Goal: Task Accomplishment & Management: Manage account settings

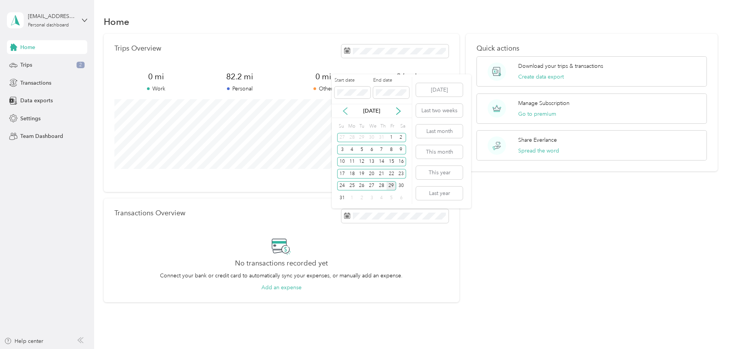
click at [344, 108] on icon at bounding box center [345, 111] width 8 height 8
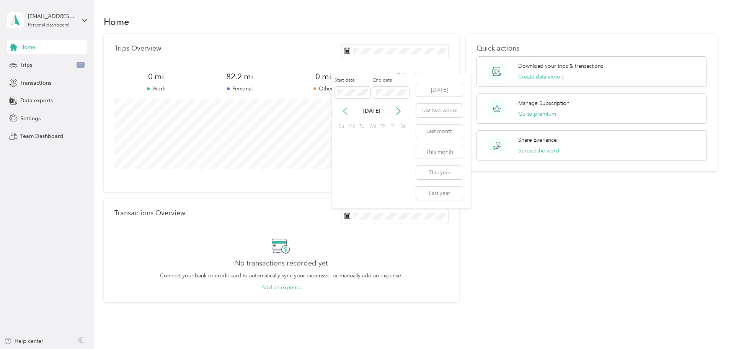
click at [344, 108] on icon at bounding box center [345, 111] width 8 height 8
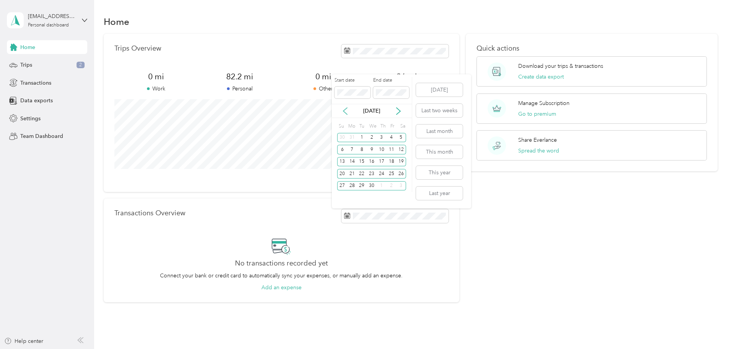
click at [344, 108] on icon at bounding box center [345, 111] width 8 height 8
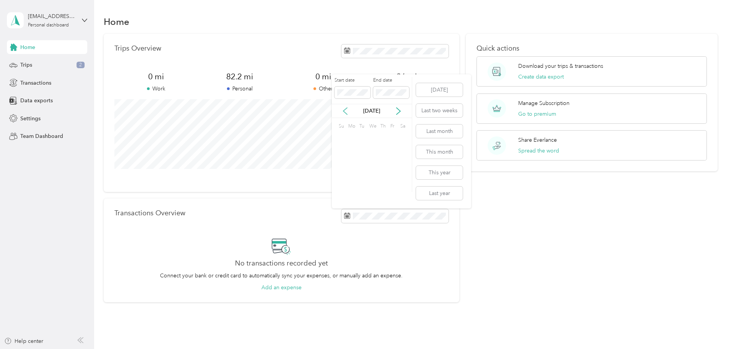
click at [344, 108] on icon at bounding box center [345, 111] width 8 height 8
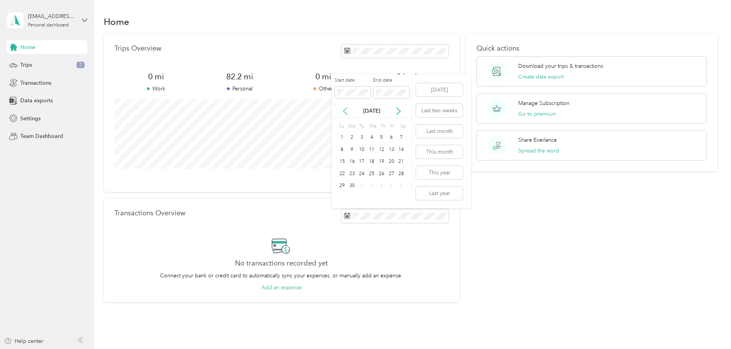
click at [344, 108] on icon at bounding box center [345, 111] width 8 height 8
click at [345, 108] on icon at bounding box center [345, 111] width 8 height 8
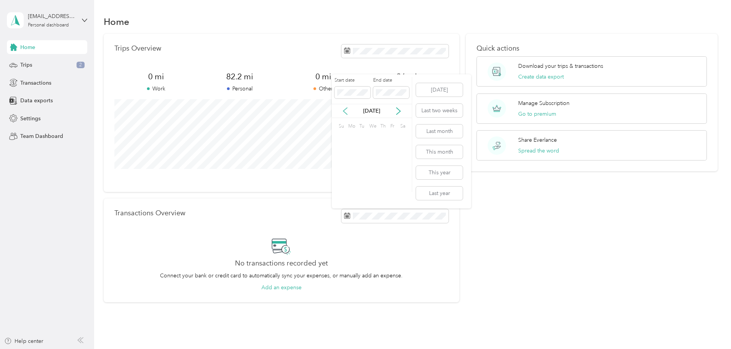
click at [345, 108] on icon at bounding box center [345, 111] width 8 height 8
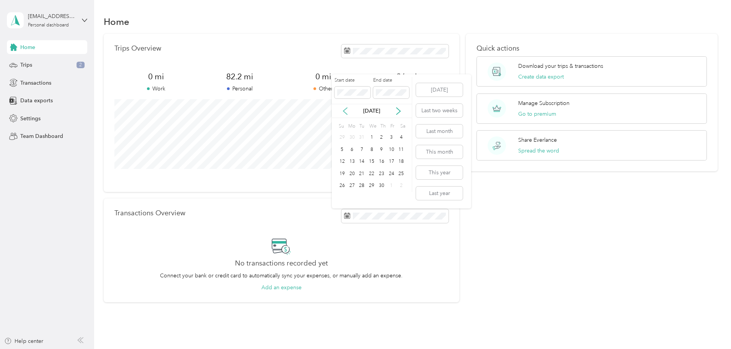
click at [345, 108] on icon at bounding box center [345, 111] width 8 height 8
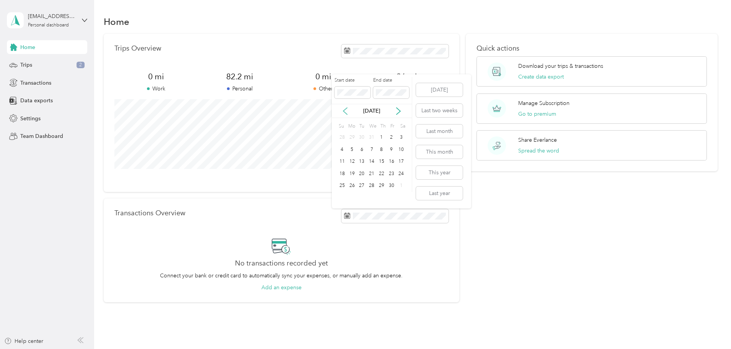
click at [345, 108] on icon at bounding box center [345, 111] width 8 height 8
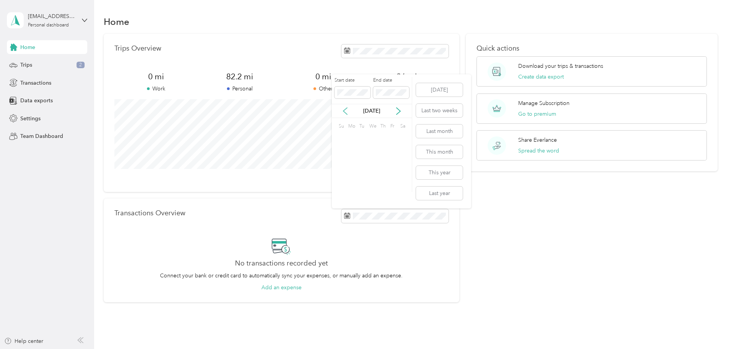
click at [345, 108] on icon at bounding box center [345, 111] width 8 height 8
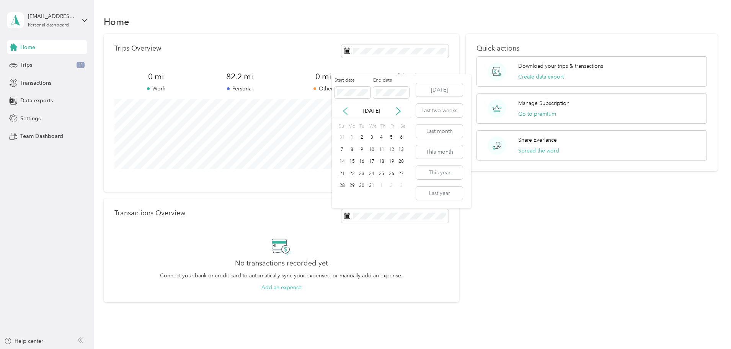
click at [345, 108] on icon at bounding box center [345, 111] width 8 height 8
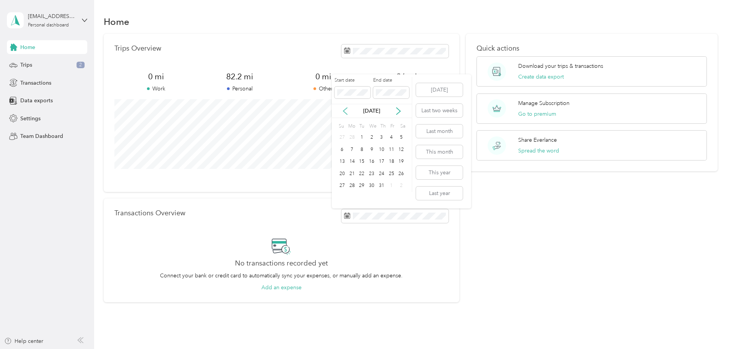
click at [345, 108] on icon at bounding box center [345, 111] width 8 height 8
click at [345, 109] on icon at bounding box center [345, 111] width 4 height 7
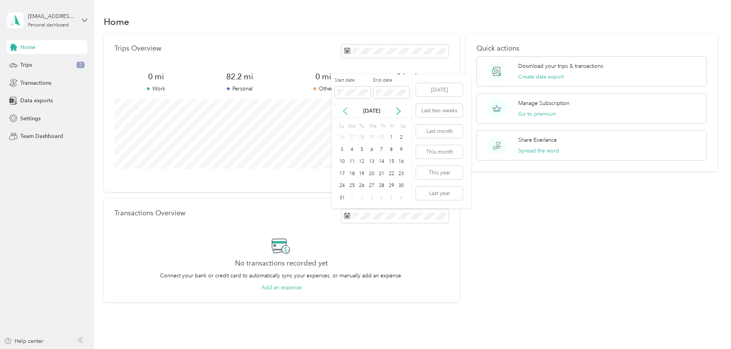
click at [345, 109] on icon at bounding box center [345, 111] width 4 height 7
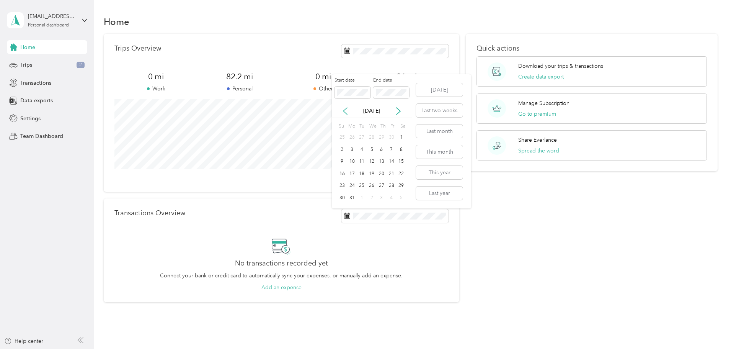
click at [345, 109] on icon at bounding box center [345, 111] width 4 height 7
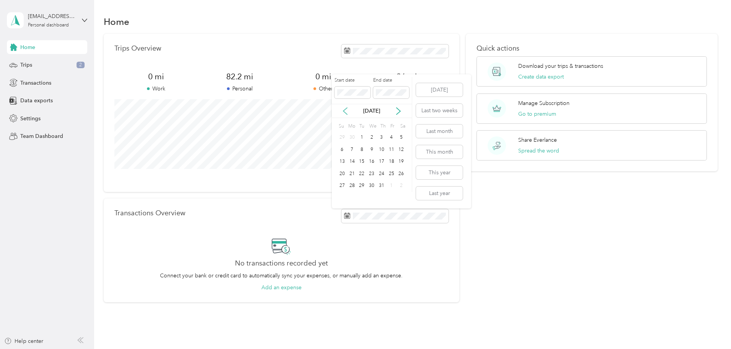
click at [345, 109] on icon at bounding box center [345, 111] width 4 height 7
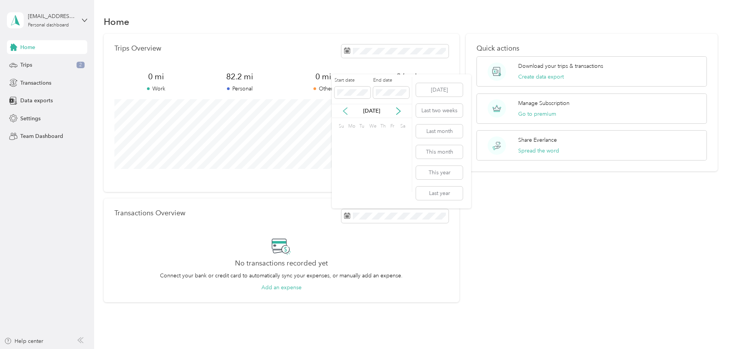
click at [345, 109] on icon at bounding box center [345, 111] width 4 height 7
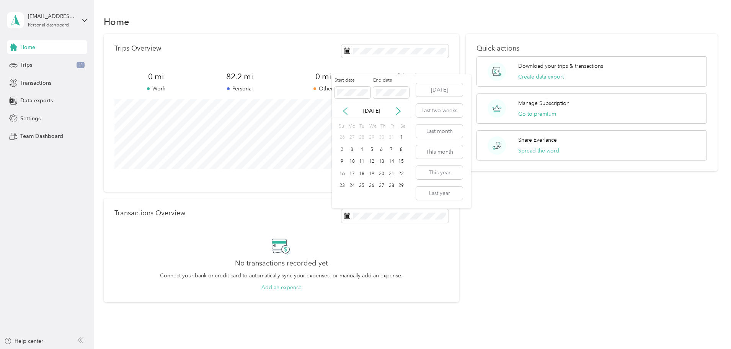
click at [345, 109] on icon at bounding box center [345, 111] width 4 height 7
click at [402, 113] on icon at bounding box center [399, 111] width 8 height 8
click at [400, 139] on div "4" at bounding box center [401, 138] width 10 height 10
click at [402, 136] on div "4" at bounding box center [401, 138] width 10 height 10
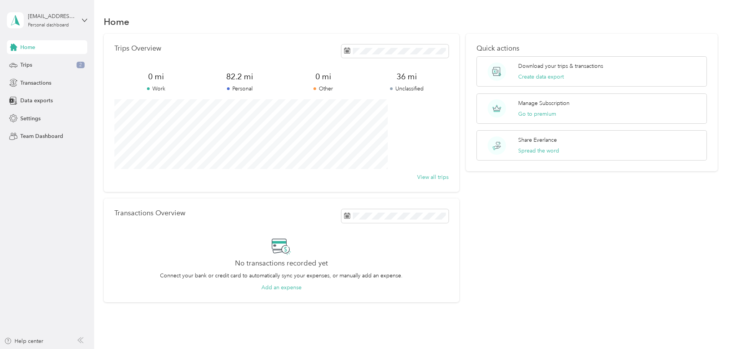
click at [402, 136] on div "4" at bounding box center [401, 138] width 10 height 10
click at [302, 290] on button "Add an expense" at bounding box center [281, 287] width 40 height 8
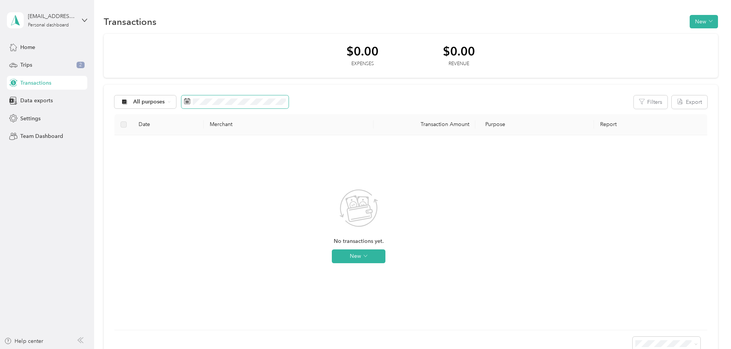
click at [289, 105] on span at bounding box center [234, 101] width 107 height 13
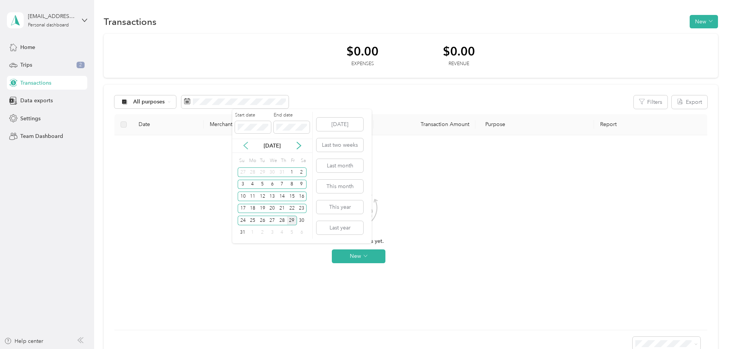
click at [242, 147] on icon at bounding box center [246, 146] width 8 height 8
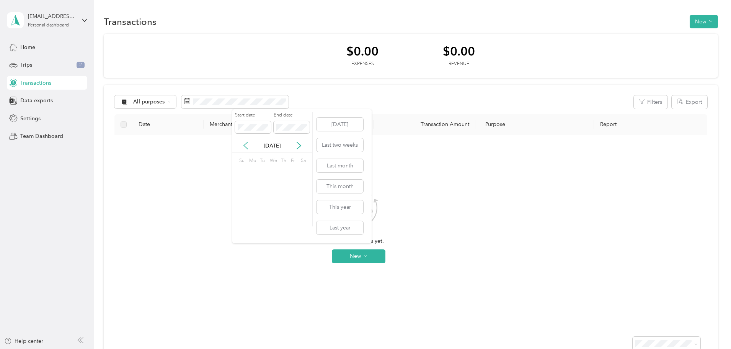
click at [242, 147] on icon at bounding box center [246, 146] width 8 height 8
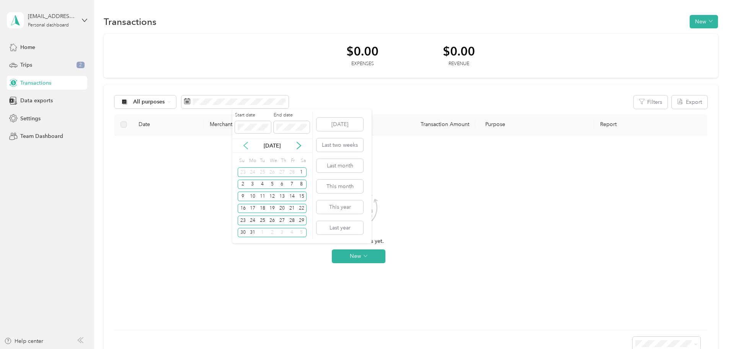
click at [242, 147] on icon at bounding box center [246, 146] width 8 height 8
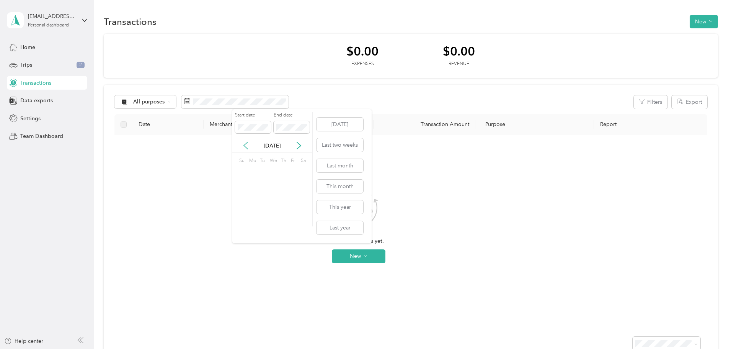
click at [242, 147] on icon at bounding box center [246, 146] width 8 height 8
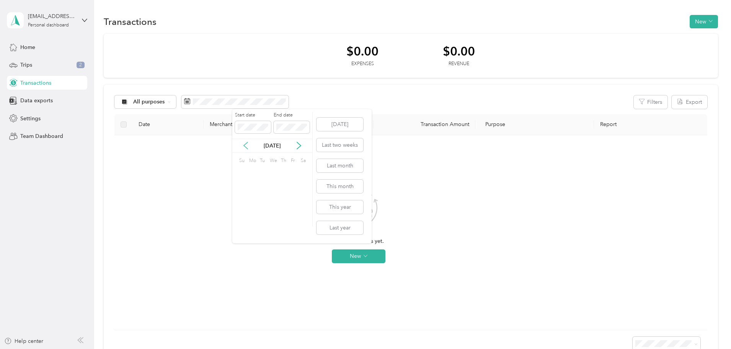
click at [242, 147] on icon at bounding box center [246, 146] width 8 height 8
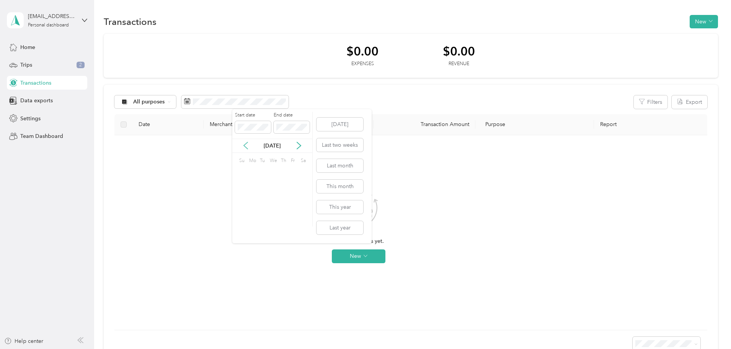
click at [242, 147] on icon at bounding box center [246, 146] width 8 height 8
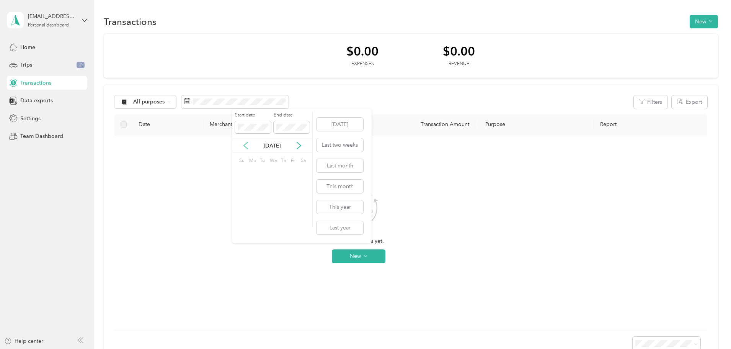
click at [242, 147] on icon at bounding box center [246, 146] width 8 height 8
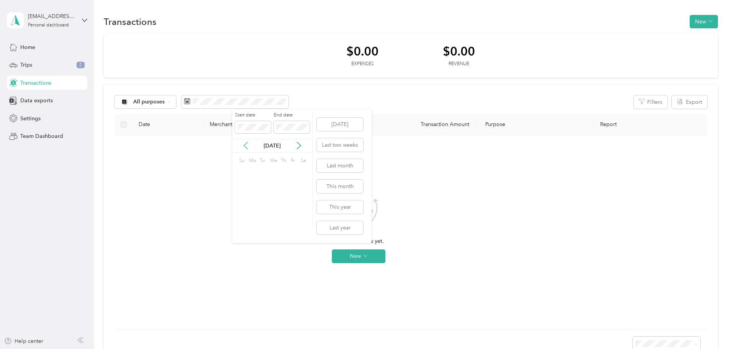
click at [242, 147] on icon at bounding box center [246, 146] width 8 height 8
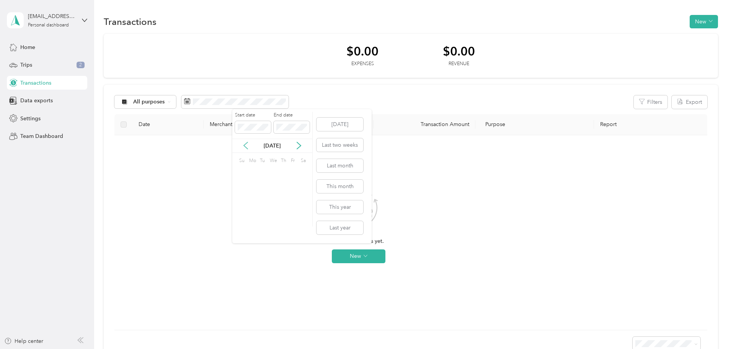
click at [242, 147] on icon at bounding box center [246, 146] width 8 height 8
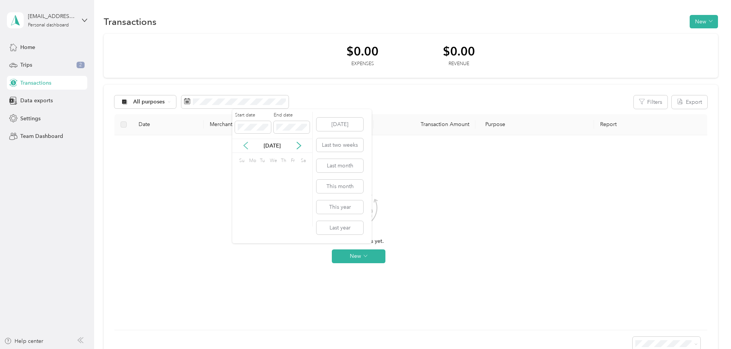
click at [242, 147] on icon at bounding box center [246, 146] width 8 height 8
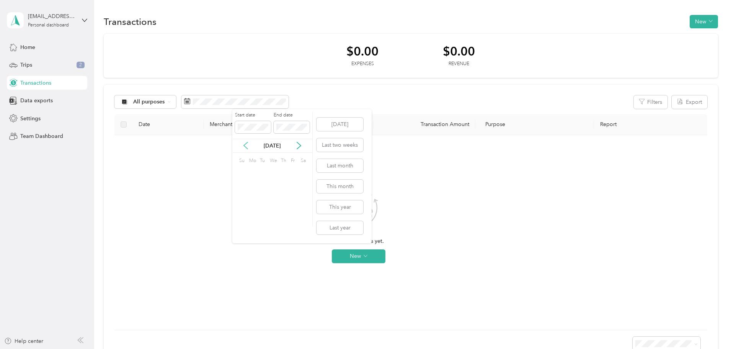
click at [242, 147] on icon at bounding box center [246, 146] width 8 height 8
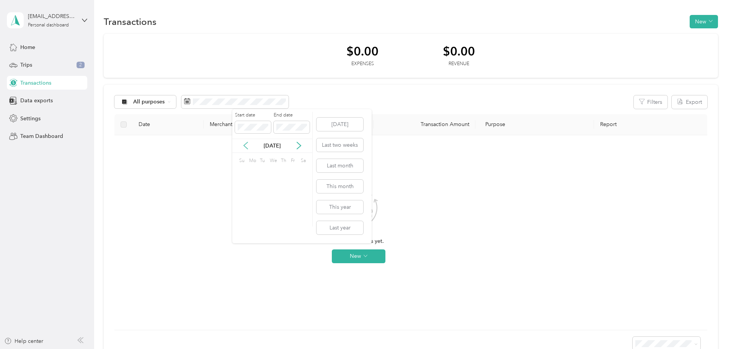
click at [242, 147] on icon at bounding box center [246, 146] width 8 height 8
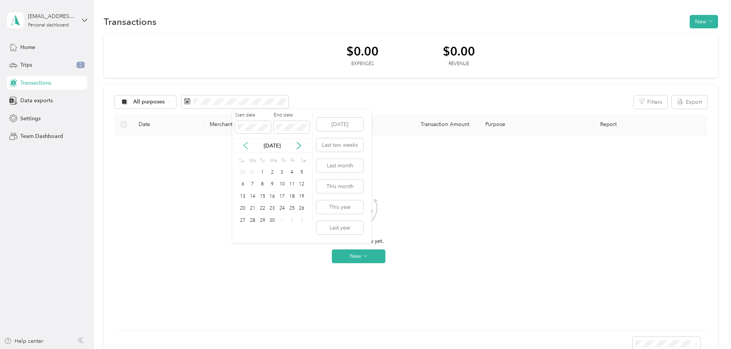
click at [242, 147] on icon at bounding box center [246, 146] width 8 height 8
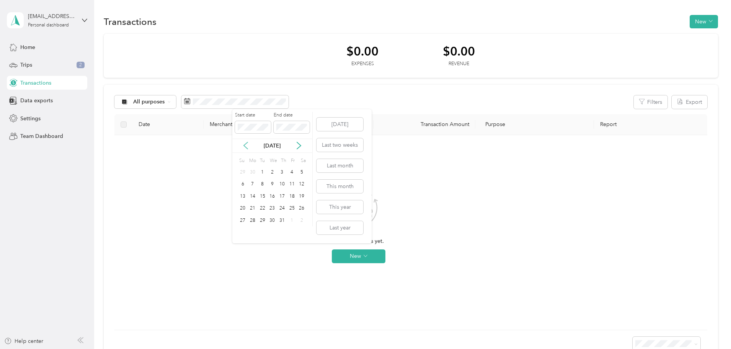
click at [242, 147] on icon at bounding box center [246, 146] width 8 height 8
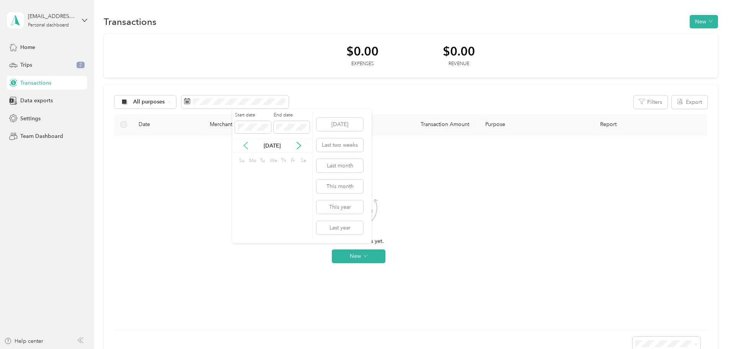
click at [242, 147] on icon at bounding box center [246, 146] width 8 height 8
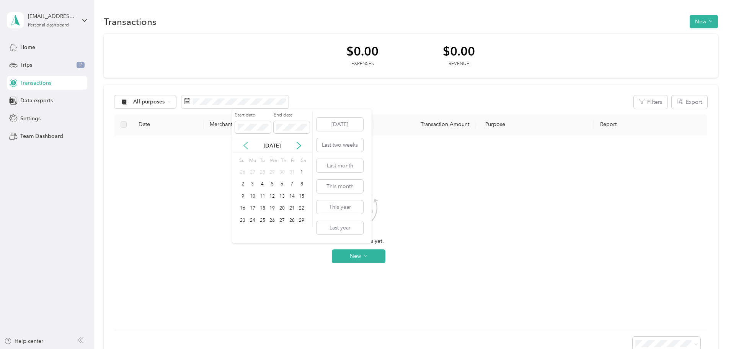
click at [242, 147] on icon at bounding box center [246, 146] width 8 height 8
click at [299, 174] on div "4" at bounding box center [302, 172] width 10 height 10
click at [302, 171] on div "4" at bounding box center [302, 172] width 10 height 10
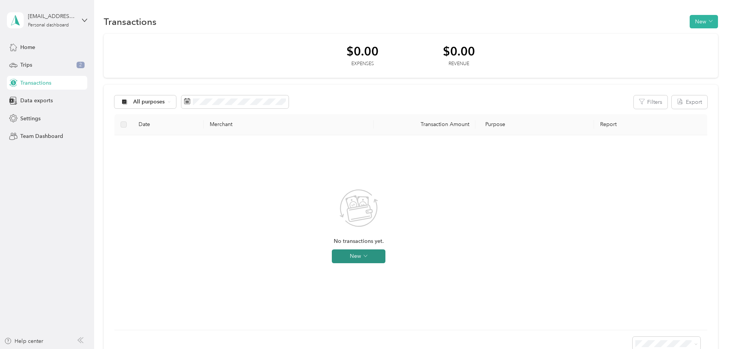
click at [386, 257] on button "New" at bounding box center [359, 256] width 54 height 14
click at [428, 271] on span "Expense" at bounding box center [420, 271] width 21 height 8
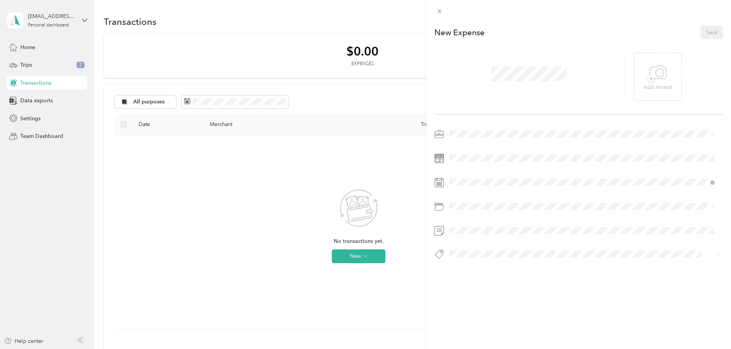
click at [359, 221] on div "This expense cannot be edited because it is either under review, approved, or p…" at bounding box center [365, 174] width 731 height 349
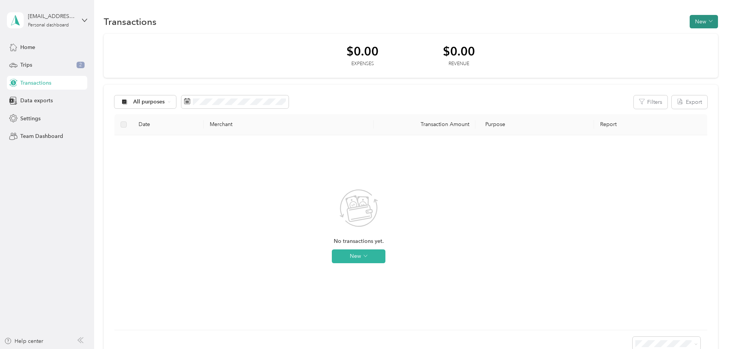
click at [709, 20] on icon "button" at bounding box center [711, 21] width 4 height 4
click at [520, 28] on div "Transactions New" at bounding box center [411, 21] width 614 height 16
click at [29, 64] on span "Trips" at bounding box center [26, 65] width 12 height 8
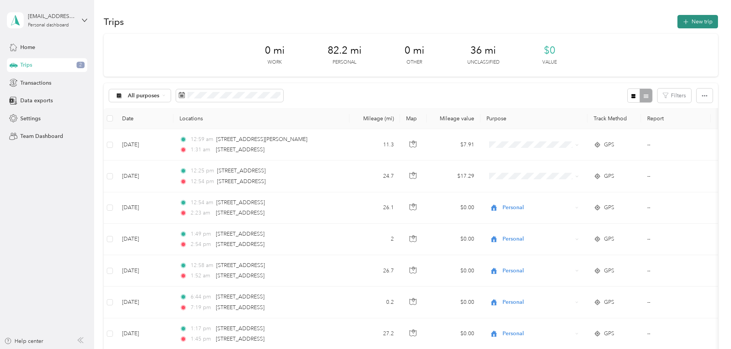
click at [678, 21] on button "New trip" at bounding box center [698, 21] width 41 height 13
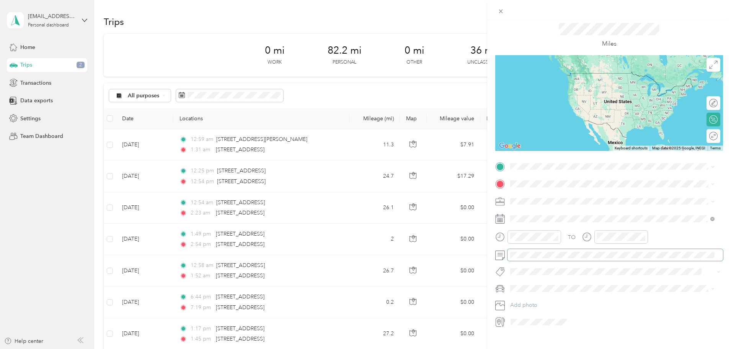
scroll to position [36, 0]
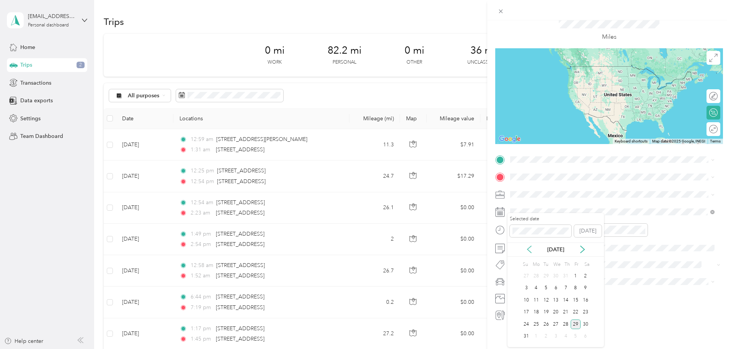
click at [529, 253] on icon at bounding box center [530, 249] width 8 height 8
click at [529, 252] on icon at bounding box center [530, 249] width 8 height 8
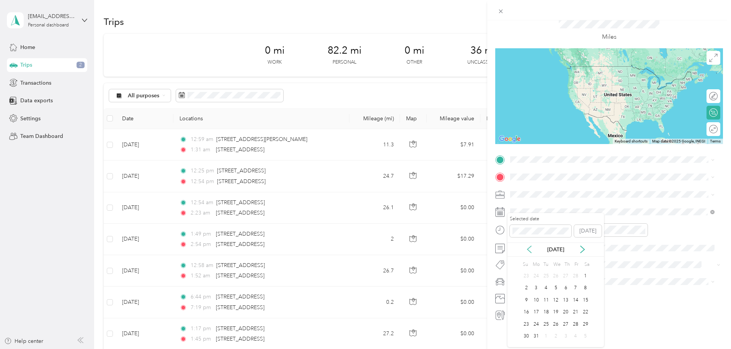
click at [529, 252] on icon at bounding box center [530, 249] width 8 height 8
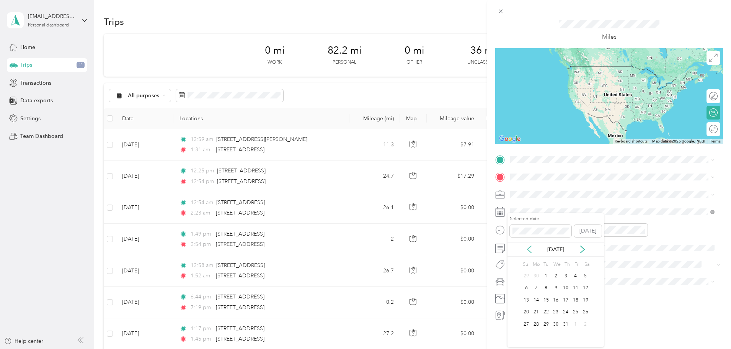
click at [529, 252] on icon at bounding box center [530, 249] width 8 height 8
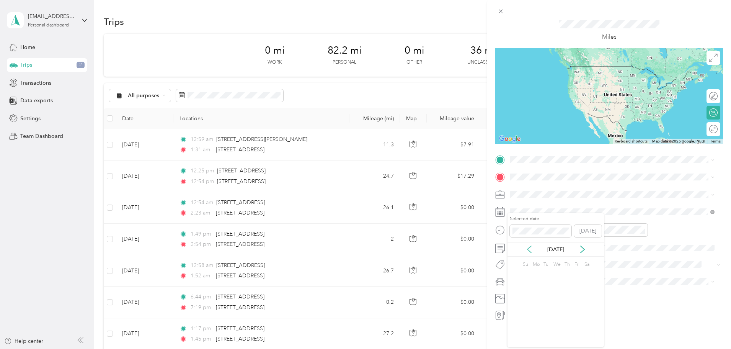
click at [529, 252] on icon at bounding box center [530, 249] width 8 height 8
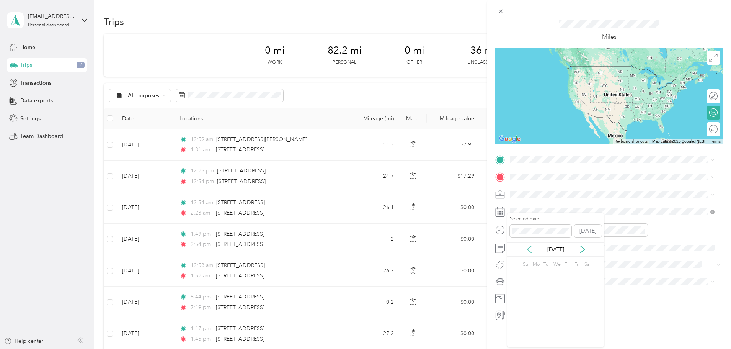
click at [529, 252] on icon at bounding box center [530, 249] width 8 height 8
click at [529, 251] on icon at bounding box center [530, 249] width 8 height 8
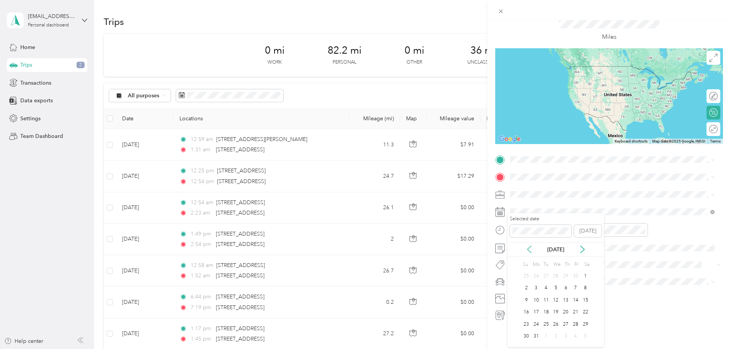
click at [529, 251] on icon at bounding box center [530, 249] width 8 height 8
click at [529, 251] on icon at bounding box center [530, 249] width 4 height 7
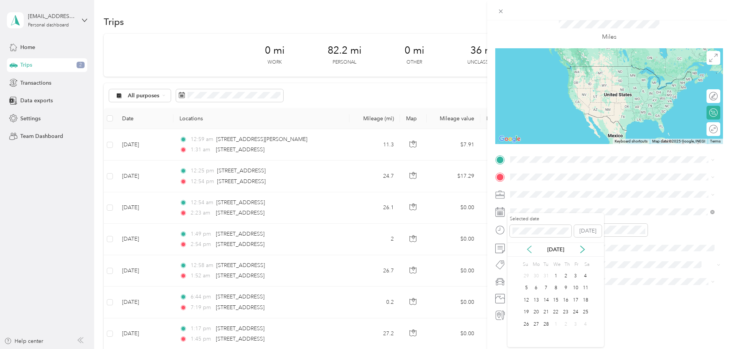
click at [529, 251] on icon at bounding box center [530, 249] width 4 height 7
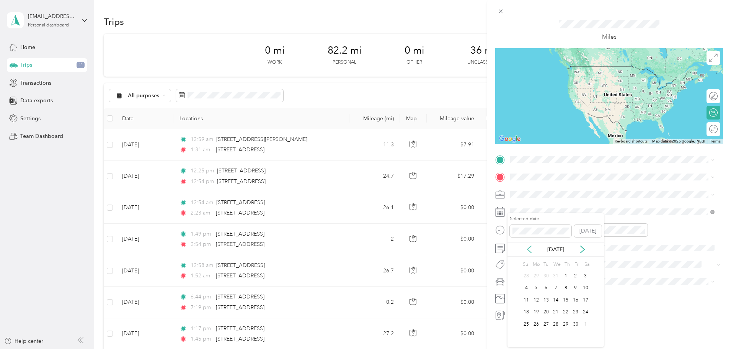
click at [529, 251] on icon at bounding box center [530, 249] width 4 height 7
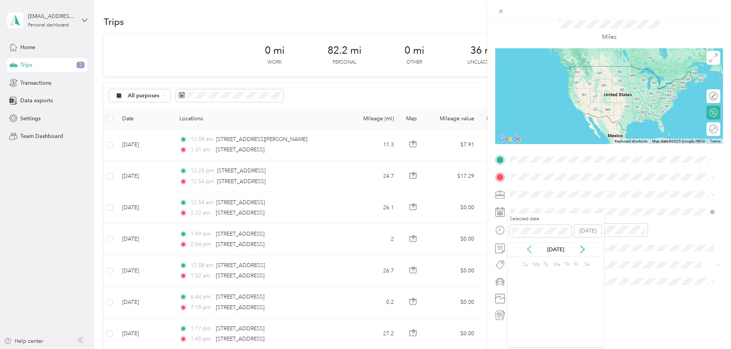
click at [529, 251] on icon at bounding box center [530, 249] width 4 height 7
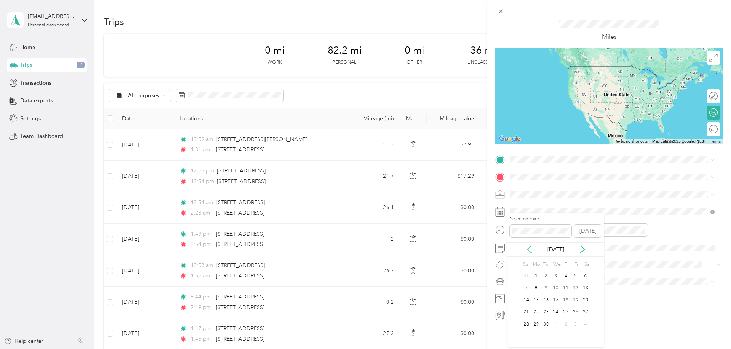
click at [529, 251] on icon at bounding box center [530, 249] width 4 height 7
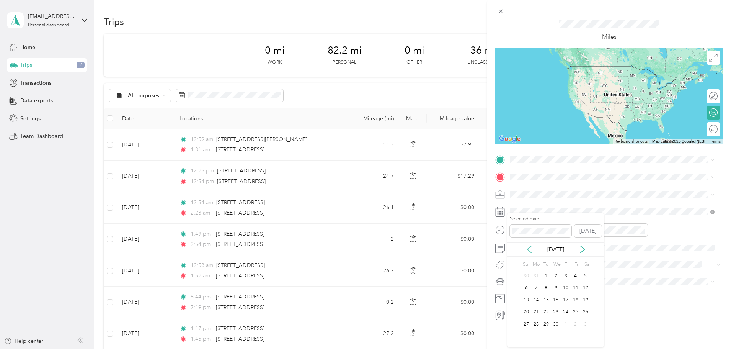
click at [529, 251] on icon at bounding box center [530, 249] width 4 height 7
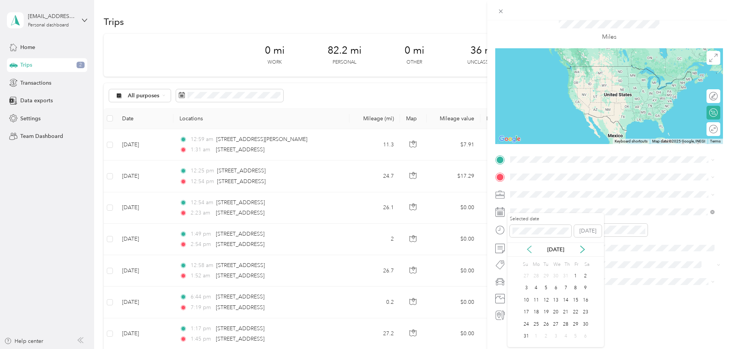
click at [529, 251] on icon at bounding box center [530, 249] width 4 height 7
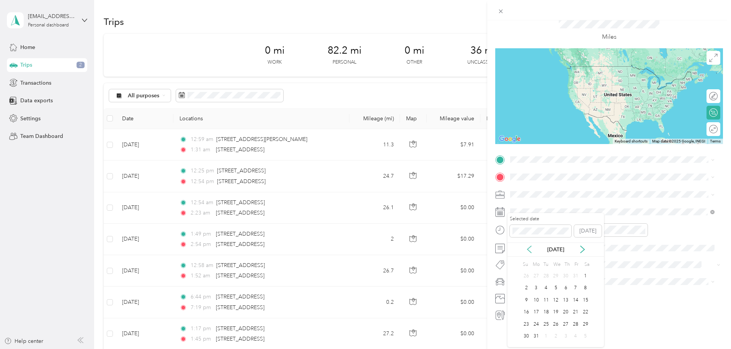
click at [529, 251] on icon at bounding box center [530, 249] width 4 height 7
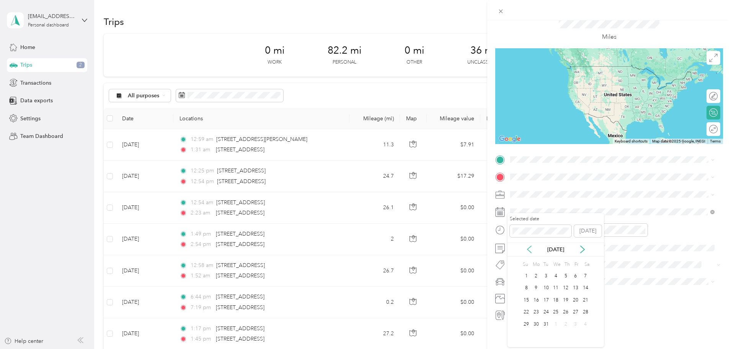
click at [529, 251] on icon at bounding box center [530, 249] width 4 height 7
click at [580, 250] on icon at bounding box center [583, 249] width 8 height 8
click at [582, 278] on div "4" at bounding box center [586, 276] width 10 height 10
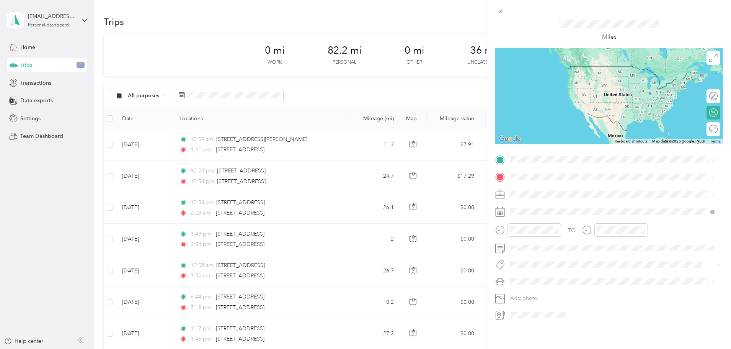
click at [500, 312] on icon at bounding box center [499, 315] width 5 height 7
click at [501, 277] on icon at bounding box center [500, 282] width 10 height 10
click at [29, 118] on div "New Trip Save This trip cannot be edited because it is either under review, app…" at bounding box center [365, 174] width 731 height 349
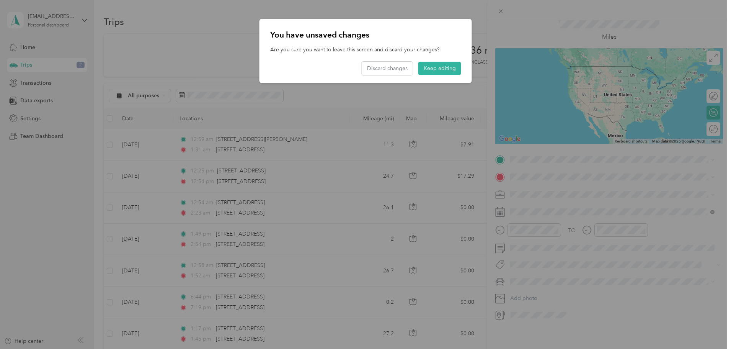
click at [665, 170] on div at bounding box center [365, 174] width 731 height 349
click at [473, 66] on div "You have unsaved changes Are you sure you want to leave this screen and discard…" at bounding box center [472, 52] width 212 height 67
click at [439, 65] on button "Keep editing" at bounding box center [439, 68] width 43 height 13
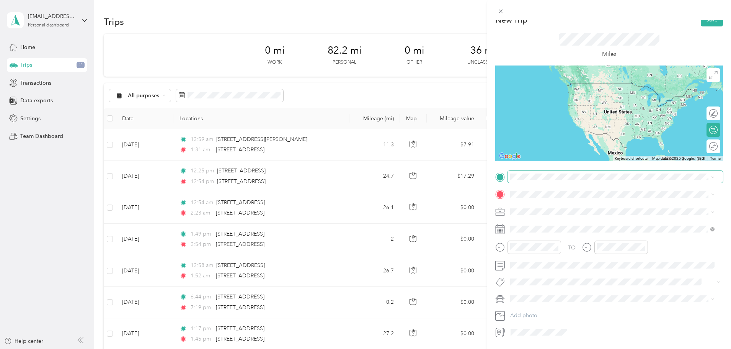
scroll to position [0, 0]
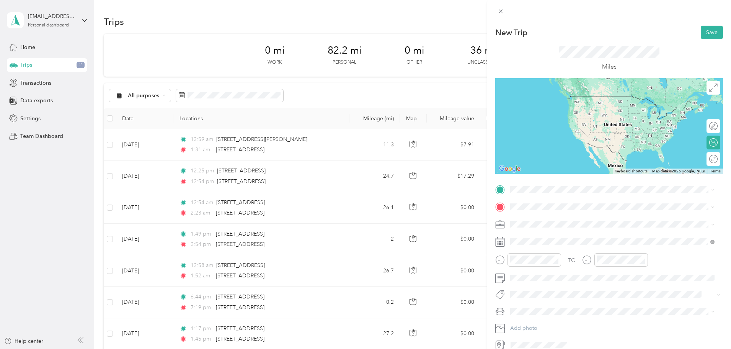
click at [639, 116] on div at bounding box center [609, 126] width 228 height 96
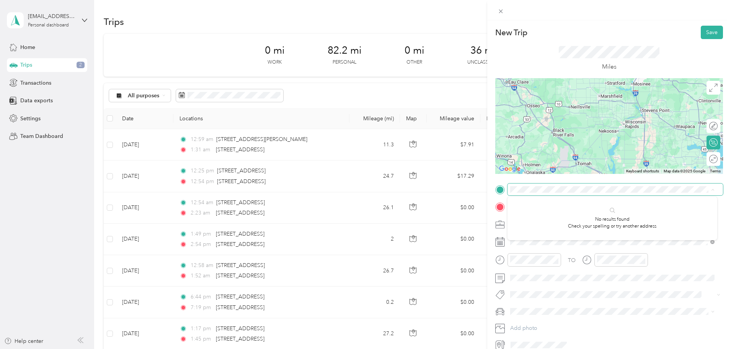
drag, startPoint x: 591, startPoint y: 94, endPoint x: 575, endPoint y: 183, distance: 90.7
click at [570, 348] on div "New Trip Save This trip cannot be edited because it is either under review, app…" at bounding box center [363, 349] width 727 height 0
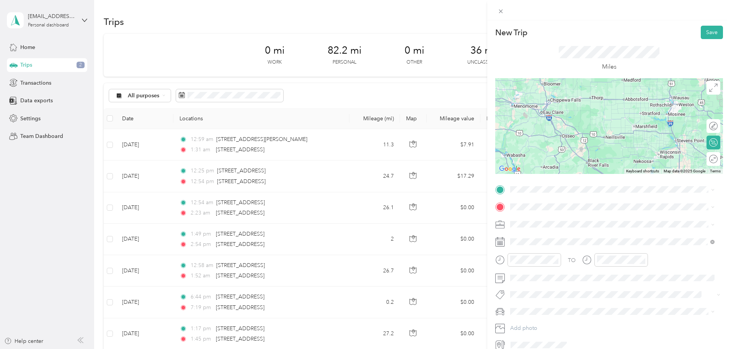
drag, startPoint x: 540, startPoint y: 132, endPoint x: 575, endPoint y: 164, distance: 47.2
click at [575, 164] on div at bounding box center [609, 126] width 228 height 96
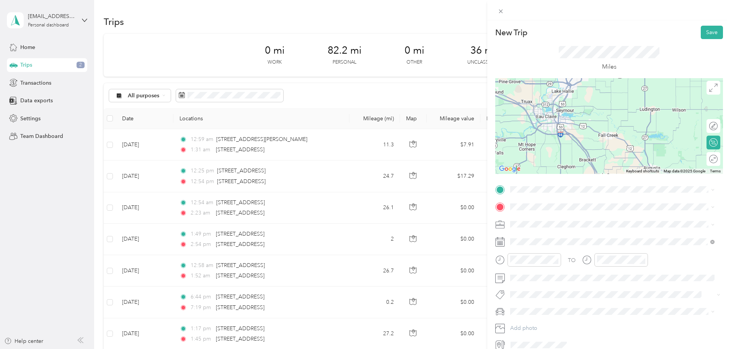
drag, startPoint x: 543, startPoint y: 93, endPoint x: 564, endPoint y: 139, distance: 50.4
click at [564, 139] on div at bounding box center [609, 126] width 228 height 96
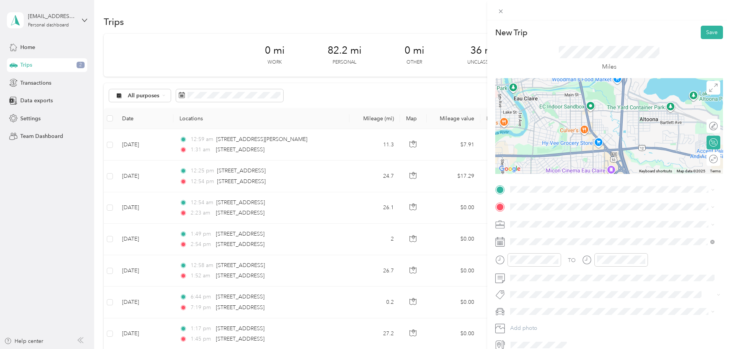
drag, startPoint x: 543, startPoint y: 124, endPoint x: 572, endPoint y: 102, distance: 35.8
click at [572, 102] on div at bounding box center [609, 126] width 228 height 96
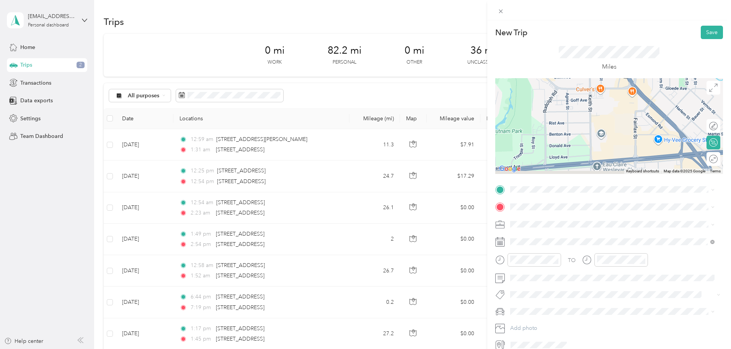
drag, startPoint x: 593, startPoint y: 143, endPoint x: 590, endPoint y: 109, distance: 34.3
click at [590, 109] on div at bounding box center [609, 126] width 228 height 96
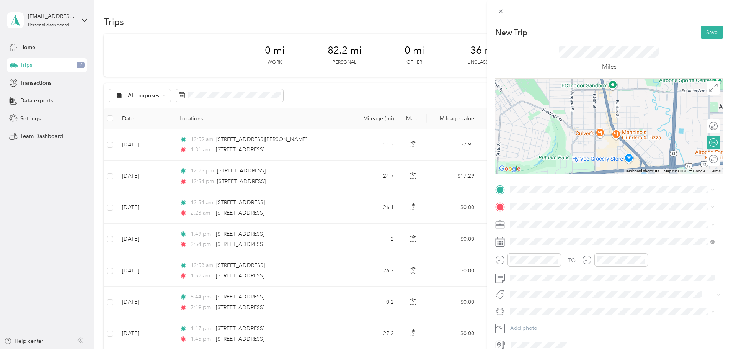
drag, startPoint x: 573, startPoint y: 99, endPoint x: 580, endPoint y: 167, distance: 67.7
click at [580, 165] on div at bounding box center [609, 126] width 228 height 96
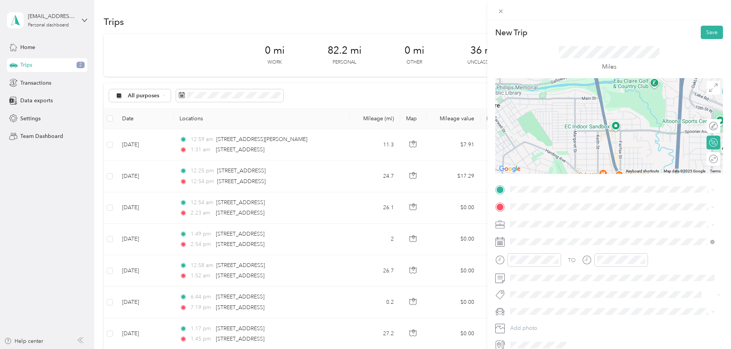
drag, startPoint x: 570, startPoint y: 114, endPoint x: 595, endPoint y: 157, distance: 49.5
click at [595, 157] on div at bounding box center [609, 126] width 228 height 96
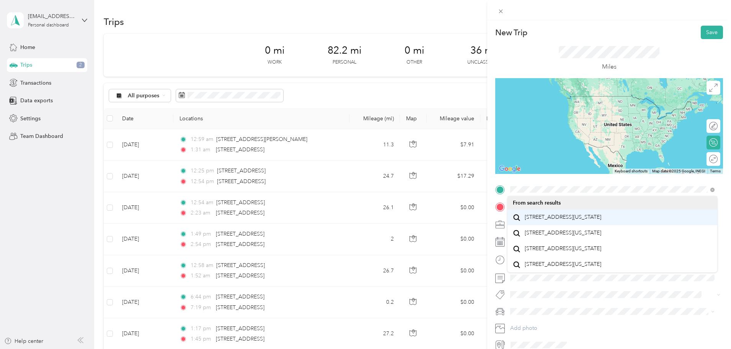
click at [601, 219] on span "[STREET_ADDRESS][US_STATE]" at bounding box center [563, 217] width 77 height 7
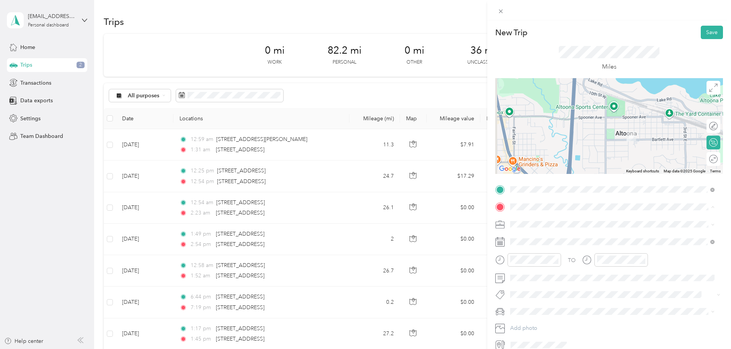
click at [627, 288] on div "TO Add photo" at bounding box center [609, 267] width 228 height 168
click at [539, 289] on div "Instacart" at bounding box center [612, 290] width 199 height 8
click at [31, 47] on div "New Trip Save This trip cannot be edited because it is either under review, app…" at bounding box center [365, 174] width 731 height 349
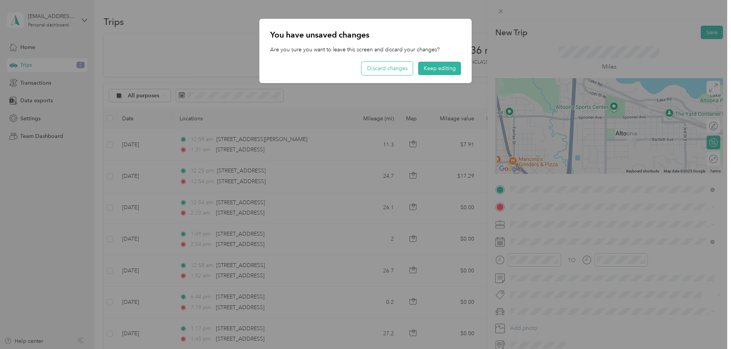
click at [400, 70] on button "Discard changes" at bounding box center [387, 68] width 51 height 13
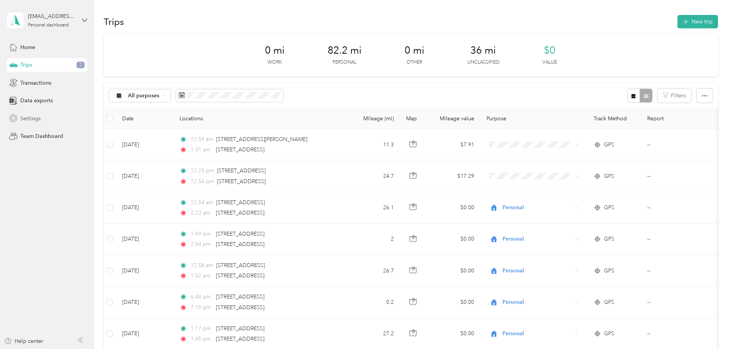
click at [20, 120] on span "Settings" at bounding box center [30, 118] width 20 height 8
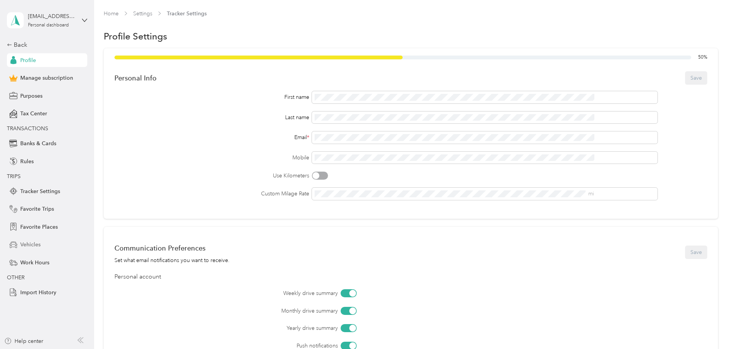
click at [26, 247] on span "Vehicles" at bounding box center [30, 244] width 20 height 8
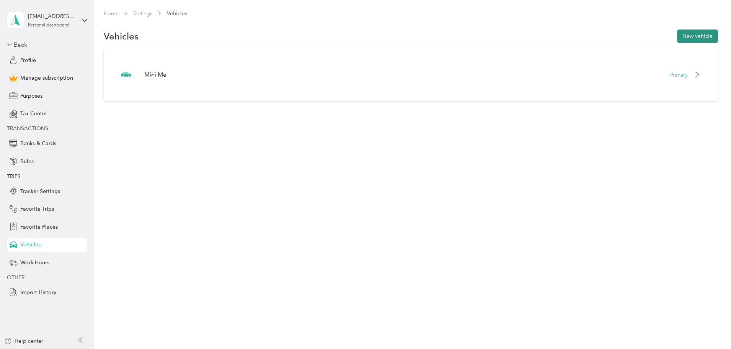
click at [677, 39] on button "New vehicle" at bounding box center [697, 35] width 41 height 13
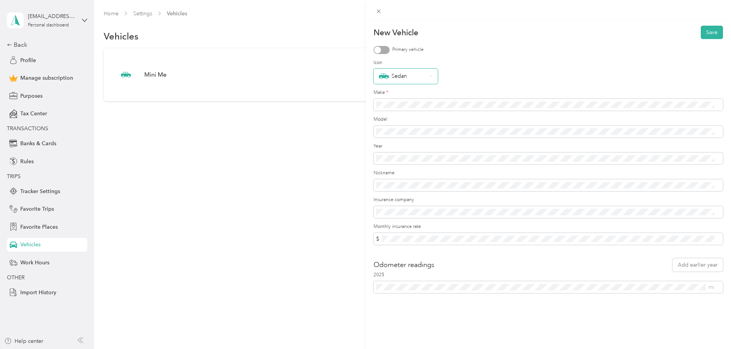
click at [420, 78] on div "Sedan" at bounding box center [403, 76] width 48 height 10
click at [406, 165] on li "Truck" at bounding box center [406, 169] width 64 height 13
click at [705, 29] on button "Save" at bounding box center [712, 32] width 22 height 13
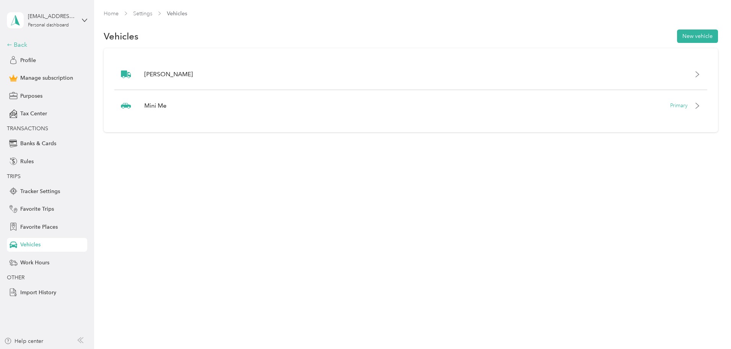
click at [10, 45] on icon at bounding box center [9, 44] width 5 height 5
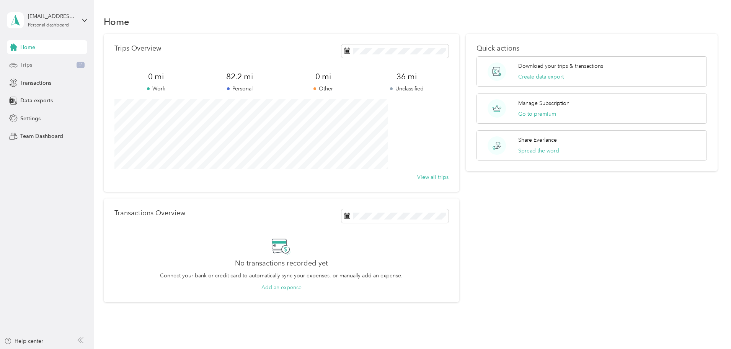
click at [31, 65] on span "Trips" at bounding box center [26, 65] width 12 height 8
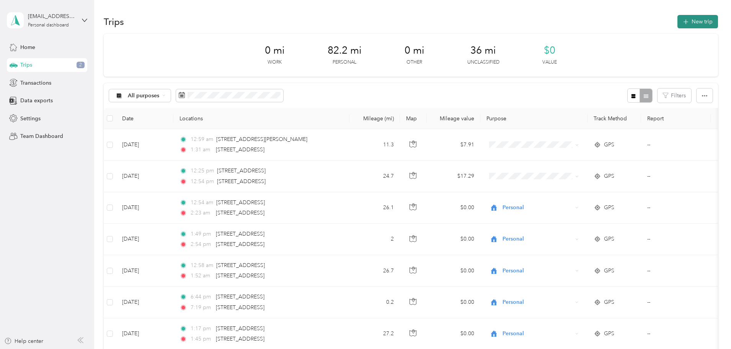
click at [678, 23] on button "New trip" at bounding box center [698, 21] width 41 height 13
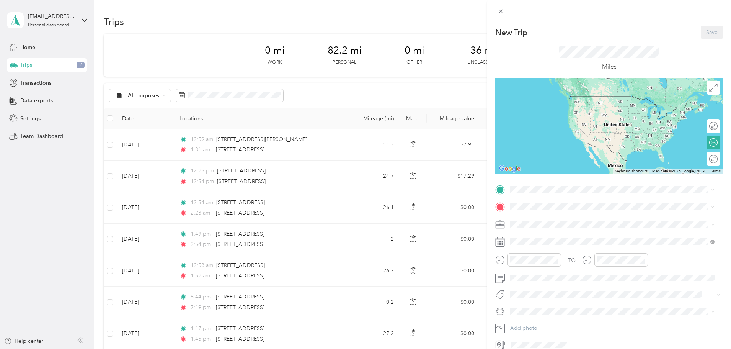
scroll to position [36, 0]
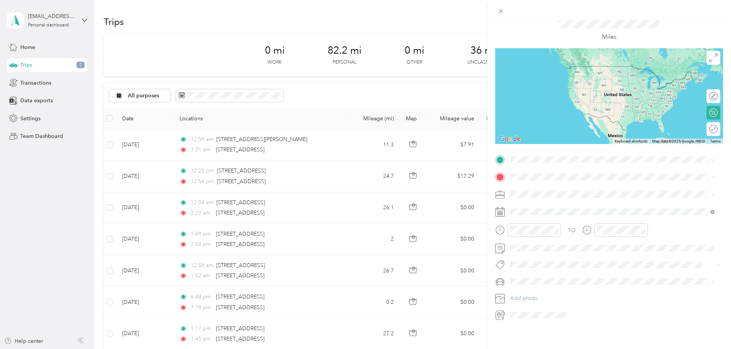
click at [501, 208] on icon at bounding box center [500, 212] width 10 height 10
click at [500, 208] on icon at bounding box center [500, 212] width 10 height 10
click at [531, 251] on icon at bounding box center [530, 249] width 8 height 8
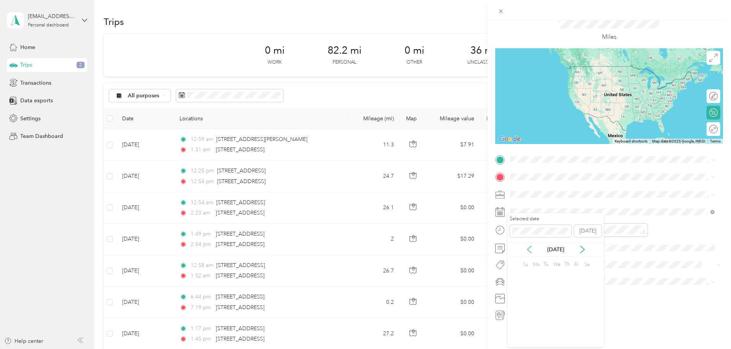
click at [531, 251] on icon at bounding box center [530, 249] width 8 height 8
click at [531, 250] on icon at bounding box center [530, 249] width 8 height 8
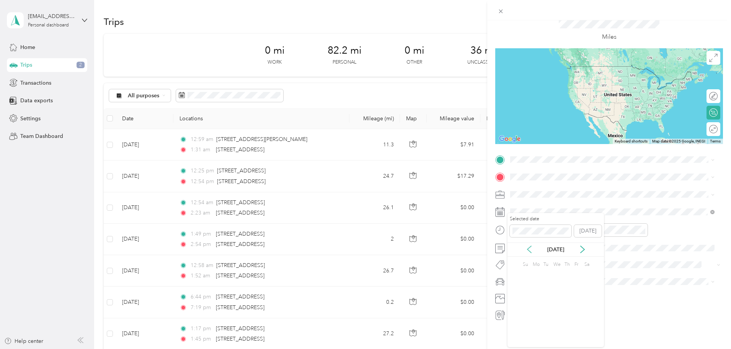
click at [531, 250] on icon at bounding box center [530, 249] width 8 height 8
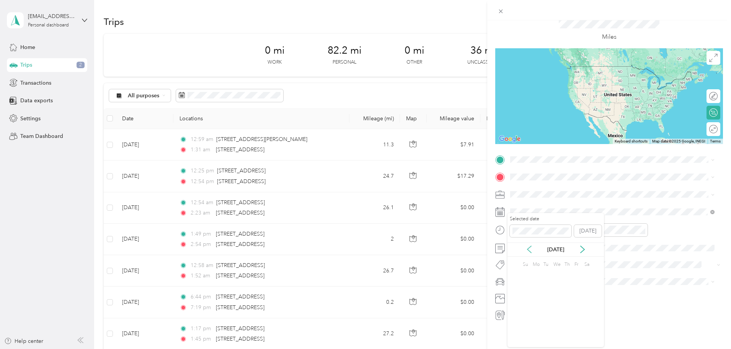
click at [531, 250] on icon at bounding box center [530, 249] width 8 height 8
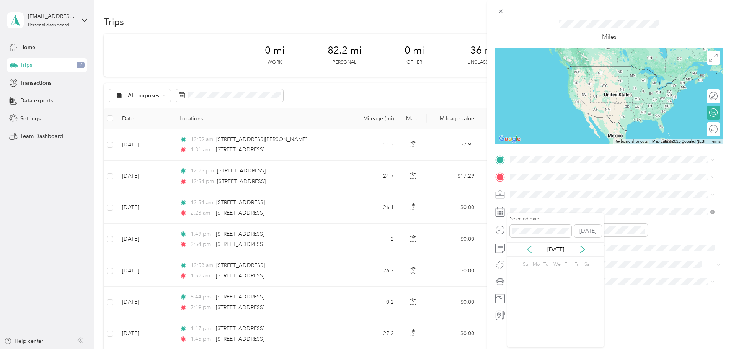
click at [531, 250] on icon at bounding box center [530, 249] width 8 height 8
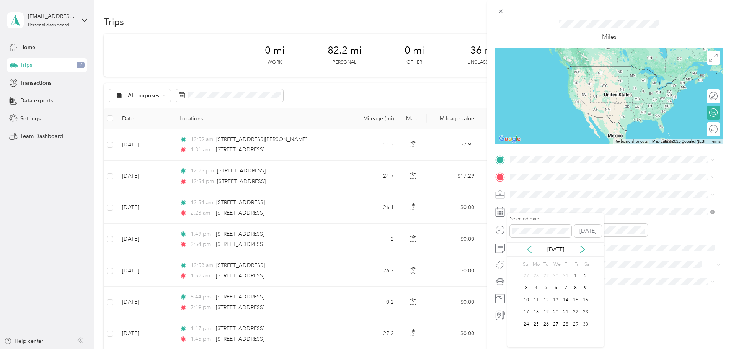
click at [531, 250] on icon at bounding box center [530, 249] width 8 height 8
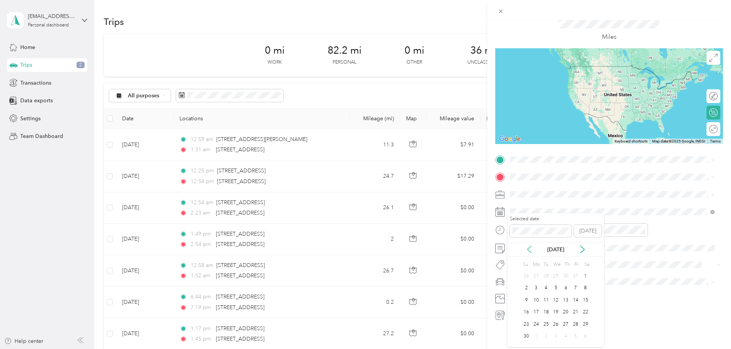
click at [531, 250] on icon at bounding box center [530, 249] width 8 height 8
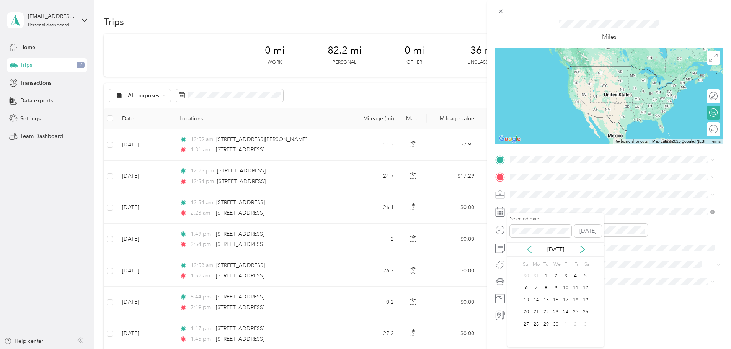
click at [531, 250] on icon at bounding box center [530, 249] width 8 height 8
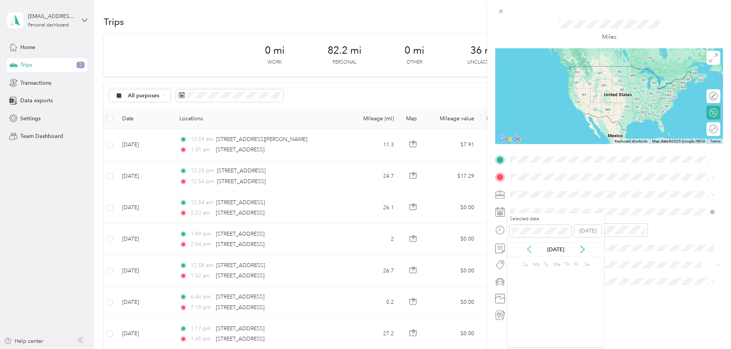
click at [531, 250] on icon at bounding box center [530, 249] width 8 height 8
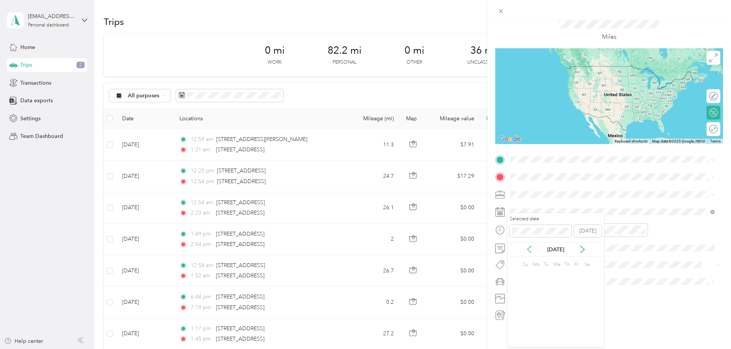
click at [531, 250] on icon at bounding box center [530, 249] width 8 height 8
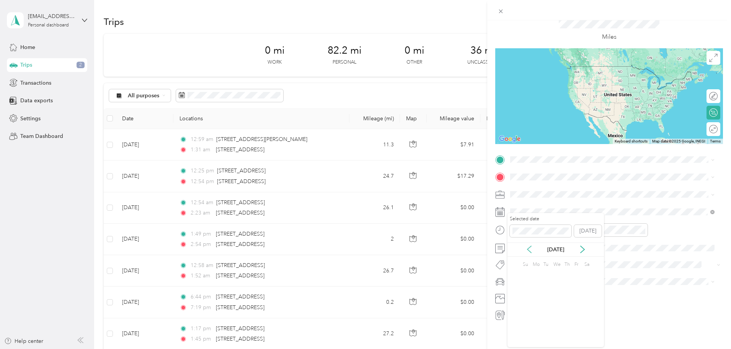
click at [531, 250] on icon at bounding box center [530, 249] width 8 height 8
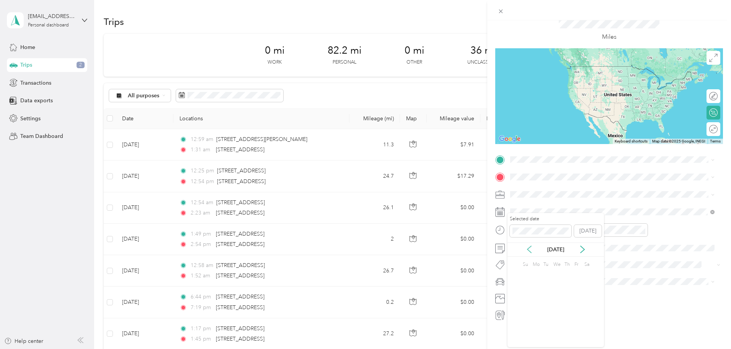
click at [531, 250] on icon at bounding box center [530, 249] width 8 height 8
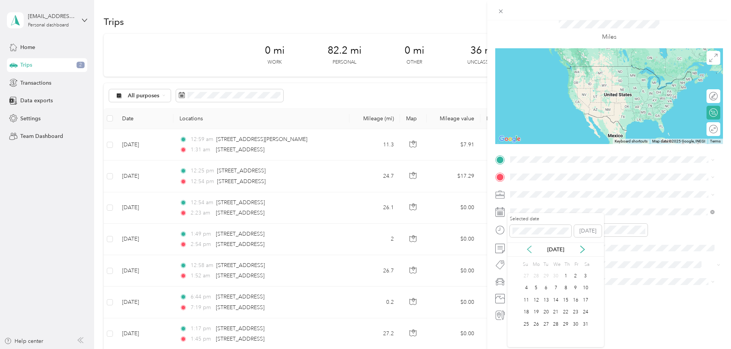
click at [531, 250] on icon at bounding box center [530, 249] width 8 height 8
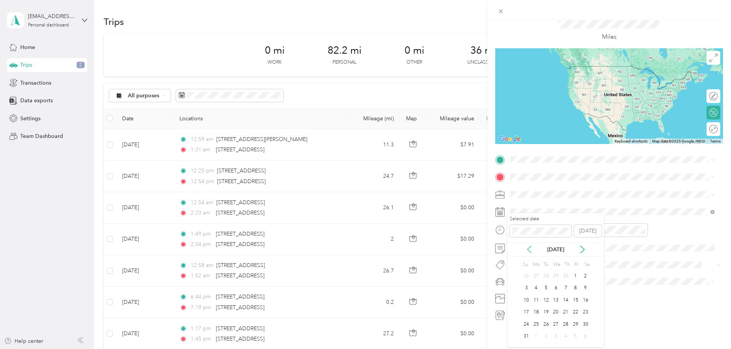
click at [531, 250] on icon at bounding box center [530, 249] width 8 height 8
click at [530, 250] on icon at bounding box center [530, 249] width 8 height 8
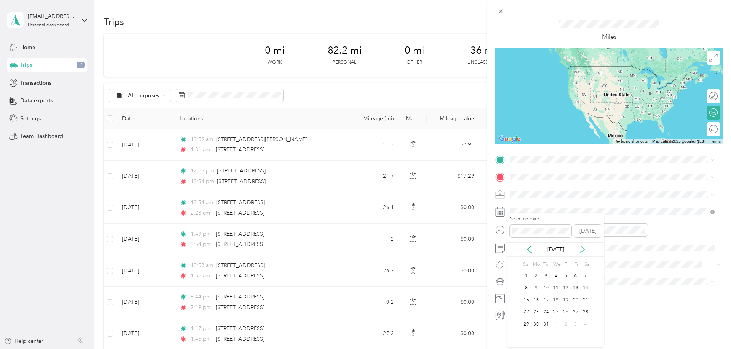
click at [582, 252] on icon at bounding box center [583, 249] width 4 height 7
click at [583, 277] on div "4" at bounding box center [586, 276] width 10 height 10
click at [560, 251] on div "PM" at bounding box center [561, 251] width 18 height 11
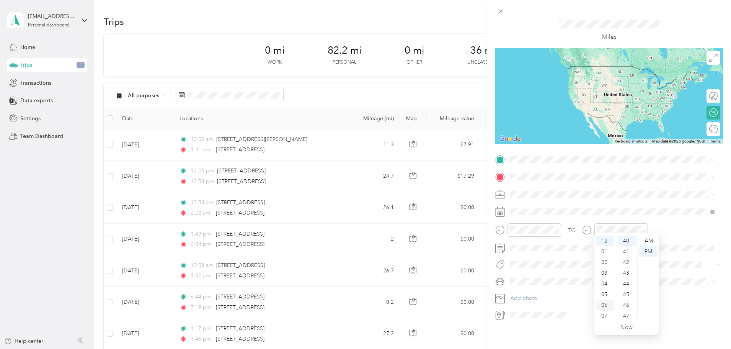
click at [605, 307] on div "06" at bounding box center [605, 305] width 18 height 11
click at [680, 179] on div "TO Add photo" at bounding box center [609, 238] width 228 height 168
click at [531, 291] on span "[PERSON_NAME]" at bounding box center [534, 289] width 42 height 7
click at [500, 310] on icon at bounding box center [500, 315] width 10 height 10
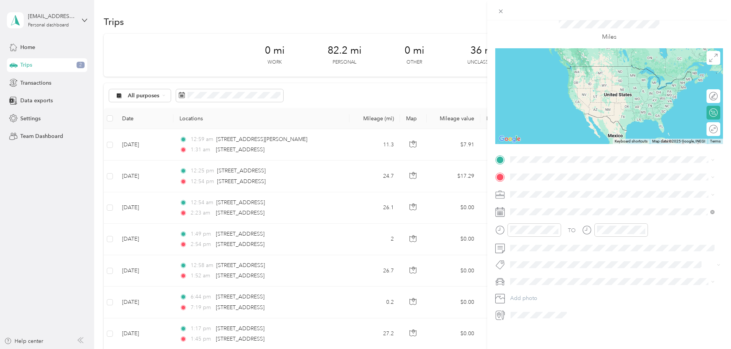
click at [561, 187] on li "[STREET_ADDRESS][US_STATE]" at bounding box center [613, 180] width 210 height 16
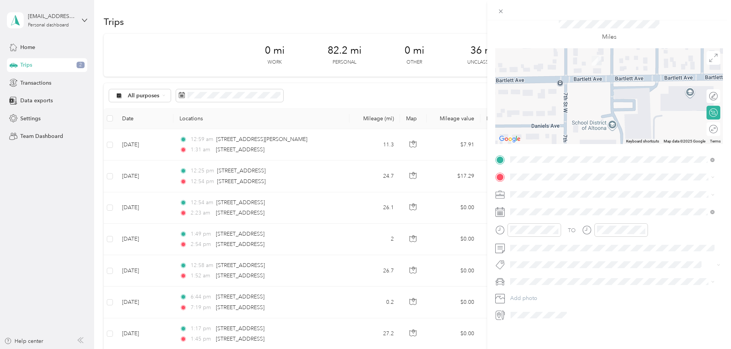
drag, startPoint x: 628, startPoint y: 118, endPoint x: 593, endPoint y: 47, distance: 78.8
click at [595, 48] on div at bounding box center [609, 96] width 228 height 96
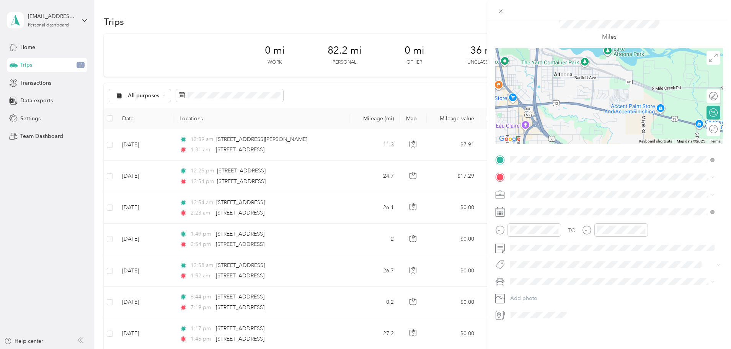
drag, startPoint x: 586, startPoint y: 128, endPoint x: 559, endPoint y: 113, distance: 31.7
click at [559, 113] on div at bounding box center [609, 96] width 228 height 96
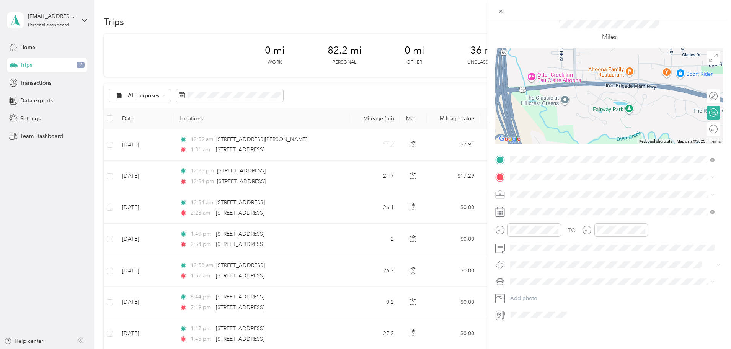
drag, startPoint x: 537, startPoint y: 80, endPoint x: 580, endPoint y: 114, distance: 54.8
click at [580, 114] on div at bounding box center [609, 96] width 228 height 96
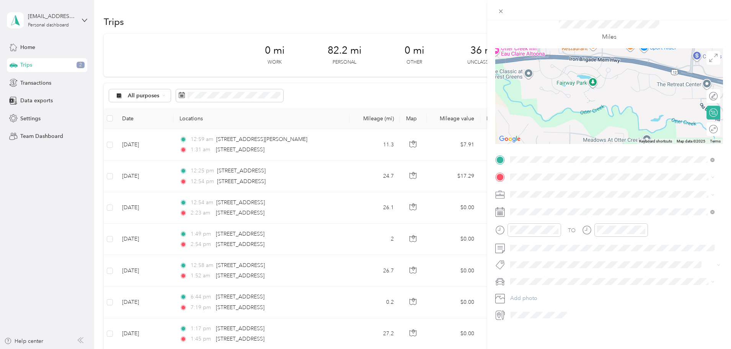
drag, startPoint x: 584, startPoint y: 84, endPoint x: 542, endPoint y: 45, distance: 57.7
click at [542, 48] on div at bounding box center [609, 96] width 228 height 96
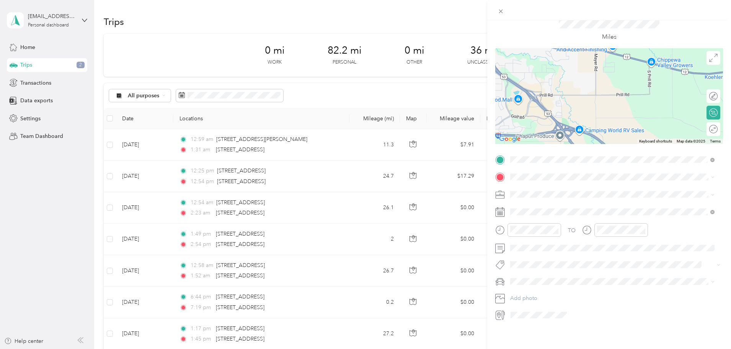
drag, startPoint x: 582, startPoint y: 111, endPoint x: 529, endPoint y: 71, distance: 66.6
click at [529, 73] on div at bounding box center [609, 96] width 228 height 96
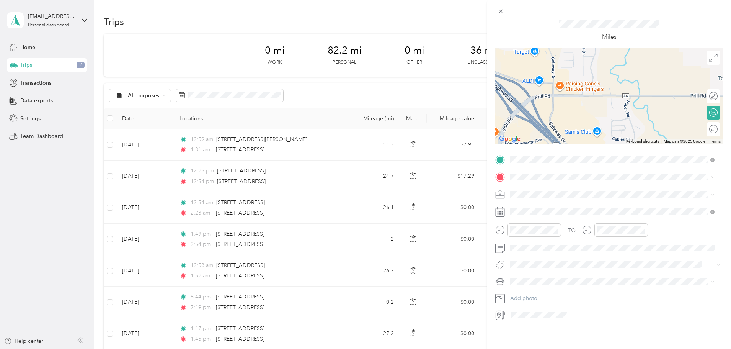
drag, startPoint x: 533, startPoint y: 68, endPoint x: 611, endPoint y: 112, distance: 89.8
click at [611, 112] on div at bounding box center [609, 96] width 228 height 96
click at [537, 76] on div at bounding box center [609, 96] width 228 height 96
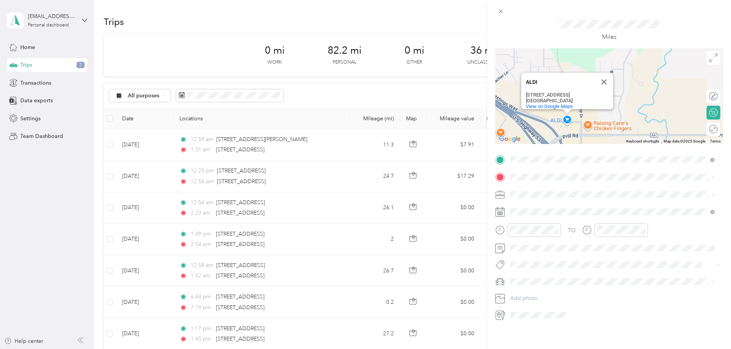
click at [549, 92] on div "[STREET_ADDRESS]" at bounding box center [560, 95] width 69 height 6
click at [563, 114] on div "ALDI ALDI [STREET_ADDRESS] View on Google Maps" at bounding box center [609, 96] width 228 height 96
click at [532, 92] on div "[STREET_ADDRESS]" at bounding box center [560, 95] width 69 height 6
drag, startPoint x: 559, startPoint y: 83, endPoint x: 523, endPoint y: 88, distance: 36.8
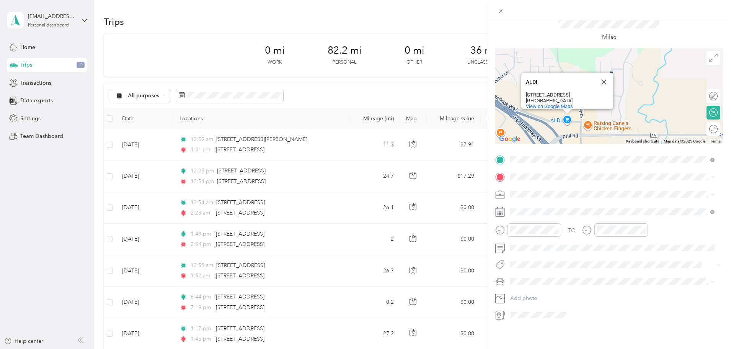
click at [523, 88] on div "ALDI ALDI [STREET_ADDRESS] View on Google Maps" at bounding box center [567, 91] width 92 height 36
drag, startPoint x: 568, startPoint y: 88, endPoint x: 523, endPoint y: 83, distance: 45.2
click at [526, 92] on div "[STREET_ADDRESS]" at bounding box center [569, 97] width 87 height 11
copy div "[STREET_ADDRESS]"
click at [542, 202] on span "[STREET_ADDRESS][US_STATE]" at bounding box center [563, 198] width 77 height 7
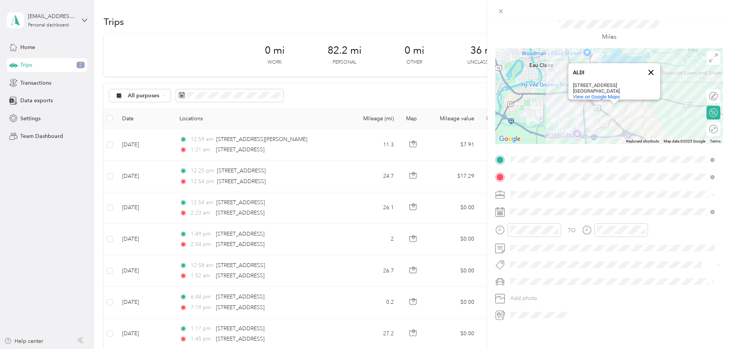
click at [647, 63] on button "Close" at bounding box center [651, 72] width 18 height 18
click at [526, 253] on span "Instacart" at bounding box center [523, 255] width 20 height 7
click at [590, 98] on div at bounding box center [609, 96] width 228 height 96
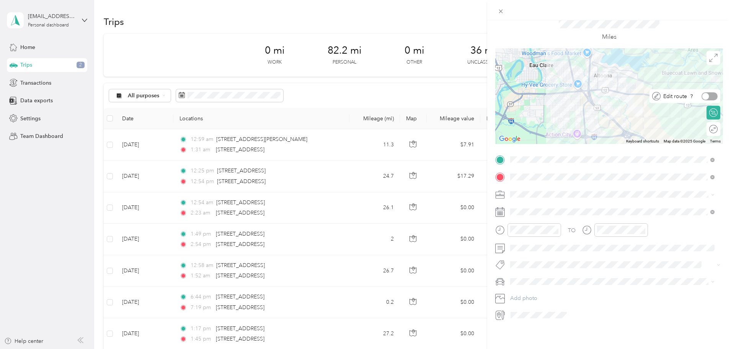
click at [706, 92] on div at bounding box center [710, 96] width 16 height 8
click at [711, 93] on div at bounding box center [714, 96] width 7 height 7
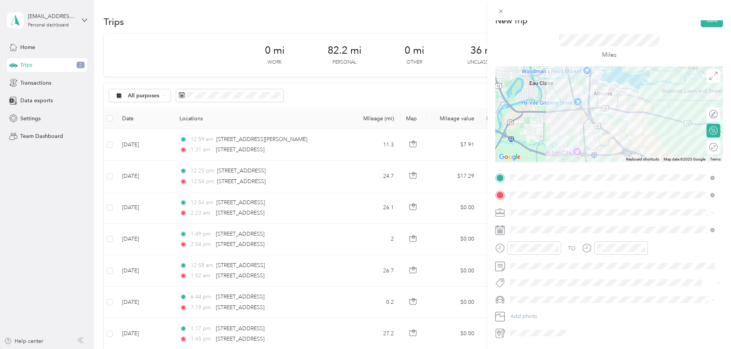
scroll to position [0, 0]
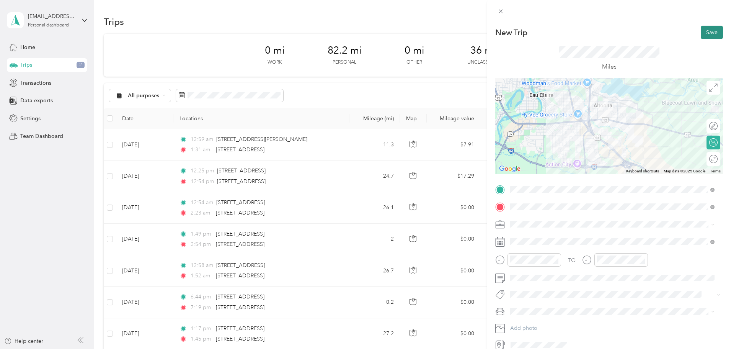
click at [709, 32] on button "Save" at bounding box center [712, 32] width 22 height 13
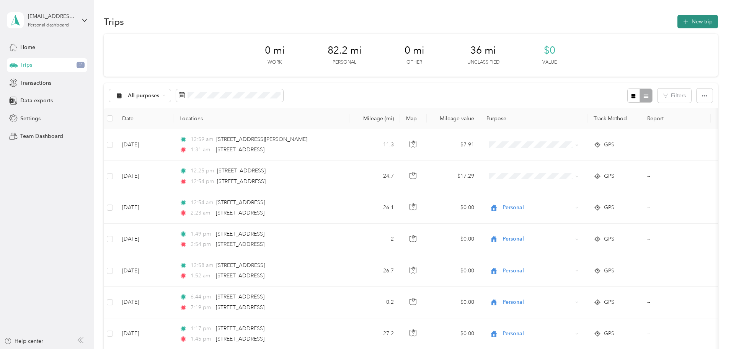
click at [678, 23] on button "New trip" at bounding box center [698, 21] width 41 height 13
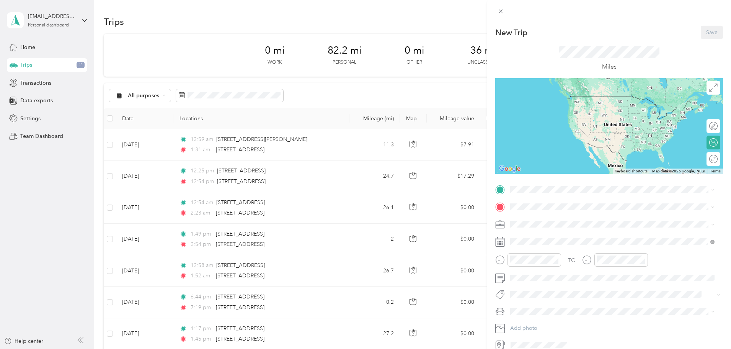
click at [503, 224] on icon at bounding box center [500, 225] width 10 height 10
click at [533, 291] on span "Instacart" at bounding box center [523, 288] width 20 height 7
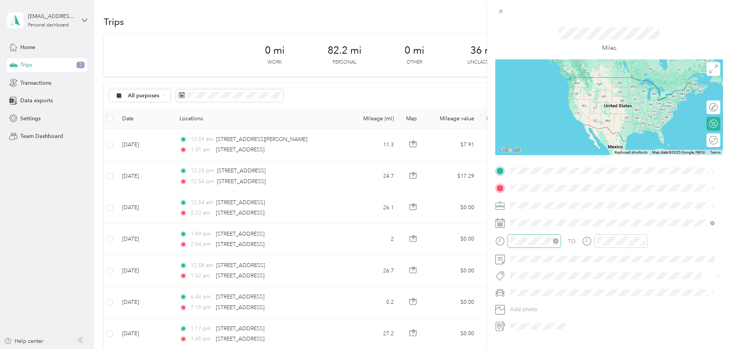
scroll to position [36, 0]
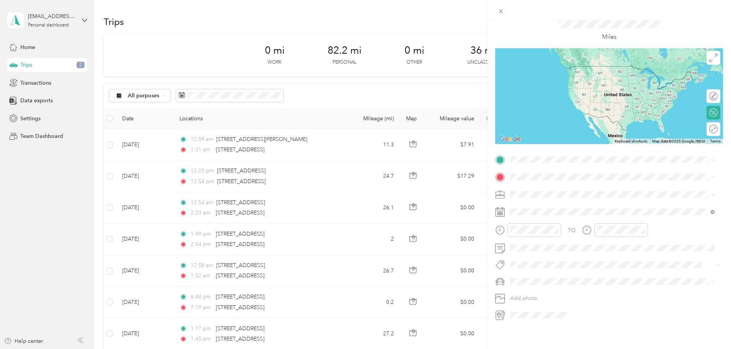
click at [501, 214] on rect at bounding box center [500, 214] width 1 height 1
click at [501, 210] on icon at bounding box center [500, 210] width 9 height 0
click at [593, 180] on div "TO Add photo" at bounding box center [609, 238] width 228 height 168
click at [589, 252] on div "Instacart" at bounding box center [608, 256] width 190 height 8
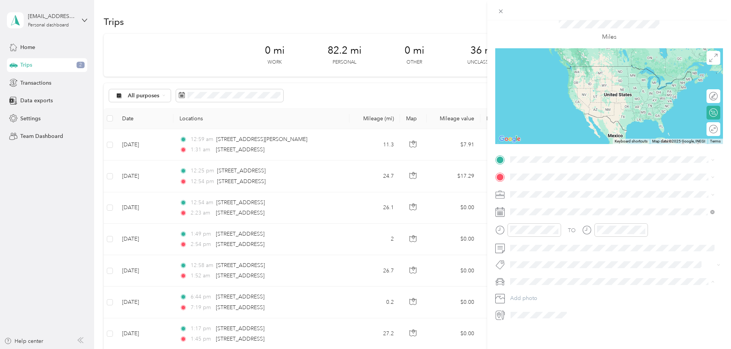
click at [531, 288] on span "[PERSON_NAME]" at bounding box center [534, 289] width 42 height 7
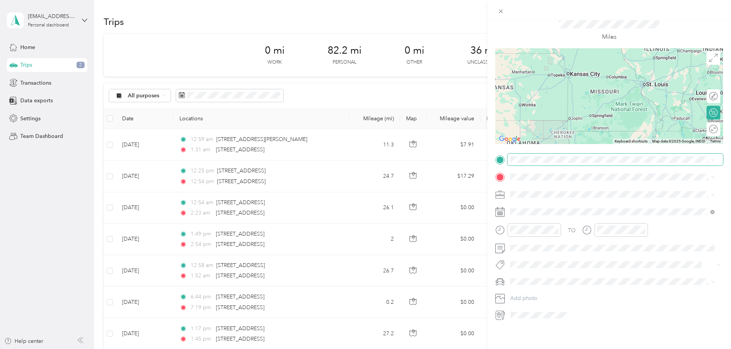
click at [526, 348] on div "New Trip Save This trip cannot be edited because it is either under review, app…" at bounding box center [363, 349] width 727 height 0
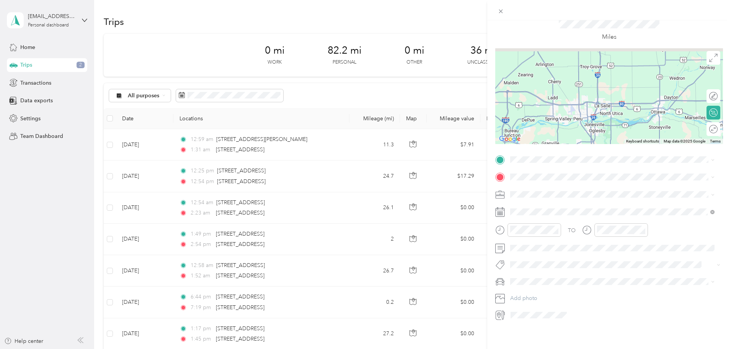
drag, startPoint x: 630, startPoint y: 72, endPoint x: 582, endPoint y: 109, distance: 60.6
click at [582, 113] on div at bounding box center [609, 96] width 228 height 96
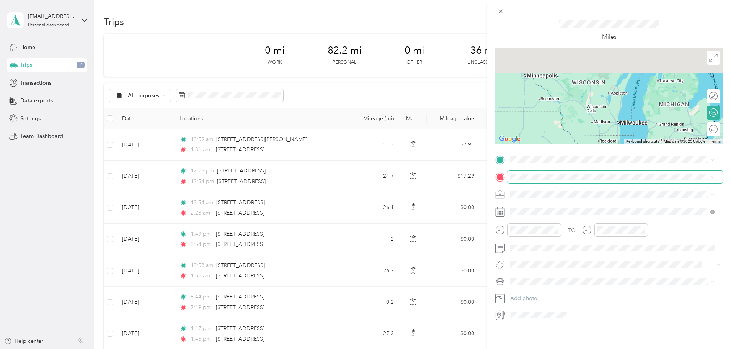
drag, startPoint x: 560, startPoint y: 72, endPoint x: 582, endPoint y: 165, distance: 95.5
click at [581, 164] on div "New Trip Save This trip cannot be edited because it is either under review, app…" at bounding box center [609, 158] width 228 height 325
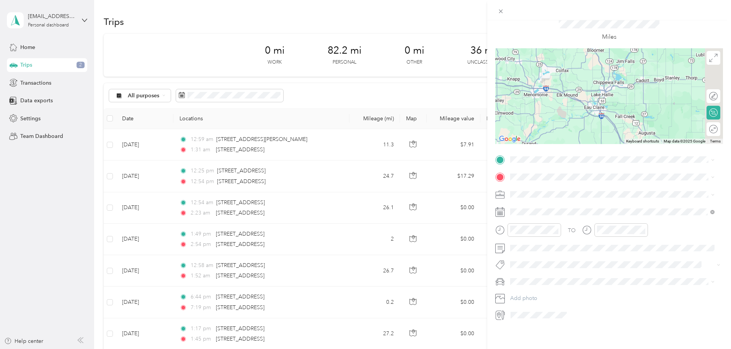
drag, startPoint x: 624, startPoint y: 116, endPoint x: 584, endPoint y: 77, distance: 56.0
click at [584, 77] on div at bounding box center [609, 96] width 228 height 96
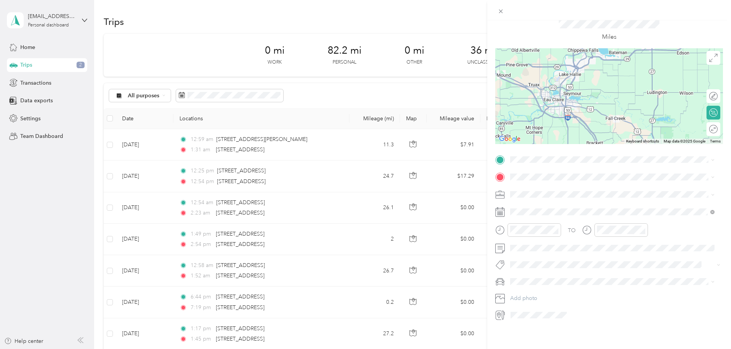
drag, startPoint x: 542, startPoint y: 67, endPoint x: 584, endPoint y: 139, distance: 83.4
click at [586, 145] on div "New Trip Save This trip cannot be edited because it is either under review, app…" at bounding box center [609, 158] width 228 height 325
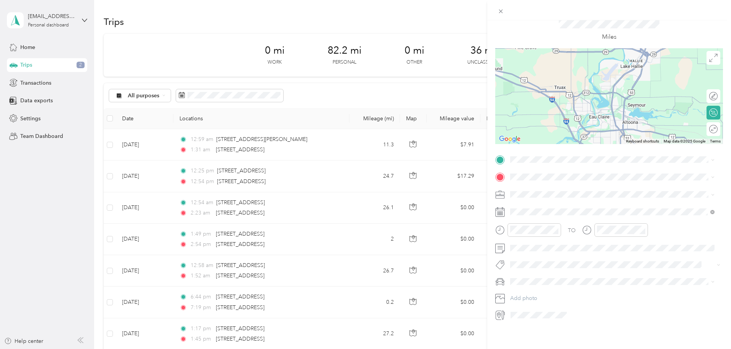
drag, startPoint x: 583, startPoint y: 121, endPoint x: 572, endPoint y: 70, distance: 51.4
click at [572, 70] on div at bounding box center [609, 96] width 228 height 96
click at [556, 86] on div at bounding box center [609, 96] width 228 height 96
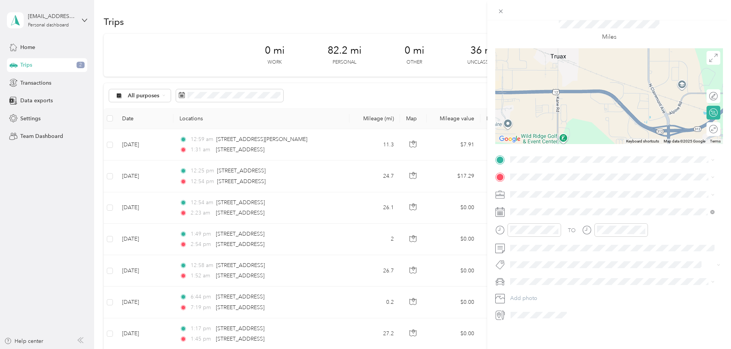
drag, startPoint x: 572, startPoint y: 83, endPoint x: 566, endPoint y: 109, distance: 27.0
click at [566, 109] on div at bounding box center [609, 96] width 228 height 96
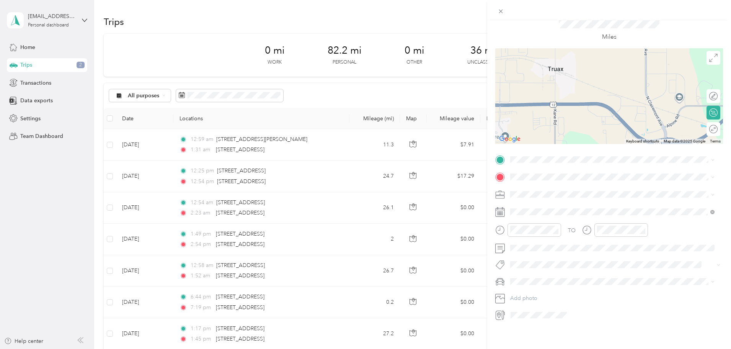
click at [552, 94] on div at bounding box center [609, 96] width 228 height 96
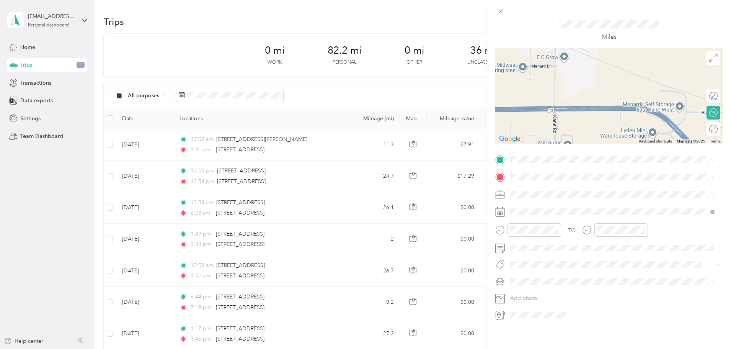
click at [546, 91] on div at bounding box center [609, 96] width 228 height 96
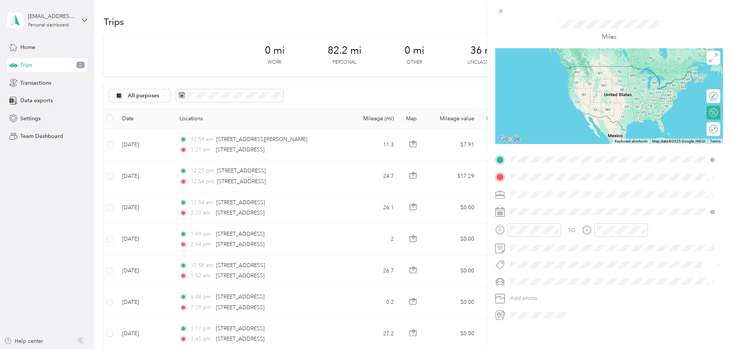
click at [573, 193] on span "[STREET_ADDRESS]" at bounding box center [549, 193] width 49 height 7
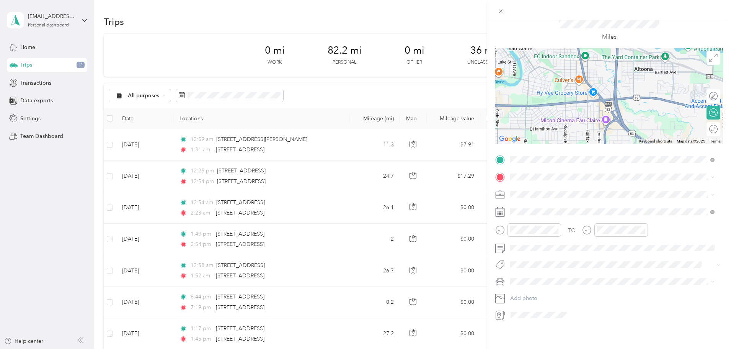
drag, startPoint x: 528, startPoint y: 70, endPoint x: 642, endPoint y: 129, distance: 127.4
click at [640, 131] on div at bounding box center [609, 96] width 228 height 96
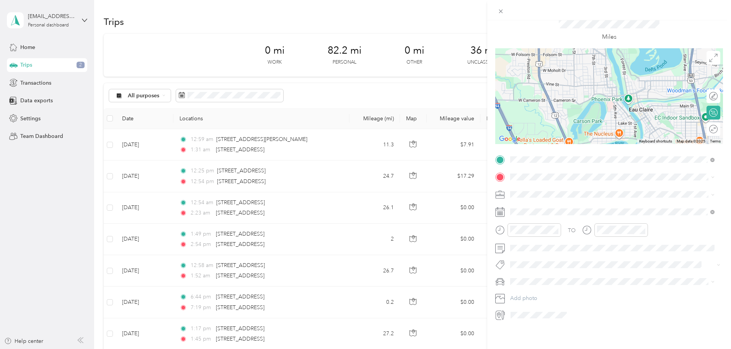
drag, startPoint x: 569, startPoint y: 70, endPoint x: 643, endPoint y: 123, distance: 91.5
click at [645, 124] on div at bounding box center [609, 96] width 228 height 96
click at [551, 79] on div at bounding box center [609, 96] width 228 height 96
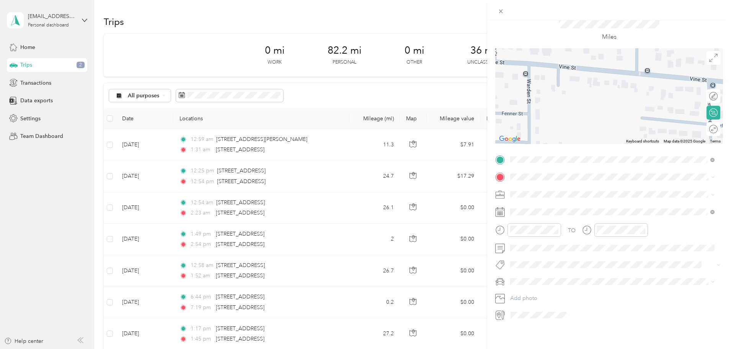
drag, startPoint x: 526, startPoint y: 65, endPoint x: 537, endPoint y: 81, distance: 19.4
click at [537, 81] on div at bounding box center [609, 96] width 228 height 96
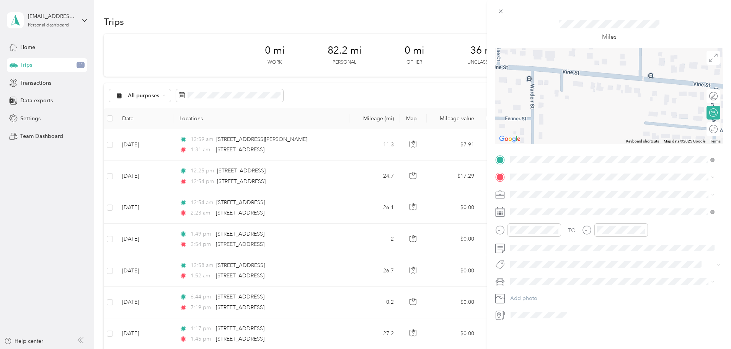
click at [537, 77] on div at bounding box center [609, 96] width 228 height 96
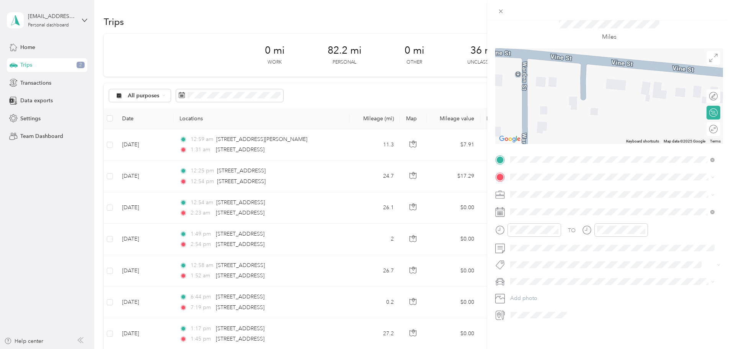
click at [537, 77] on div at bounding box center [609, 96] width 228 height 96
click at [549, 202] on span "[GEOGRAPHIC_DATA][US_STATE], [GEOGRAPHIC_DATA]" at bounding box center [595, 198] width 141 height 7
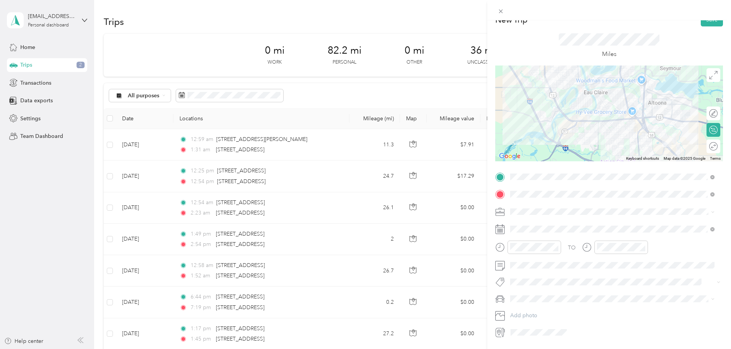
scroll to position [0, 0]
